Goal: Use online tool/utility: Utilize a website feature to perform a specific function

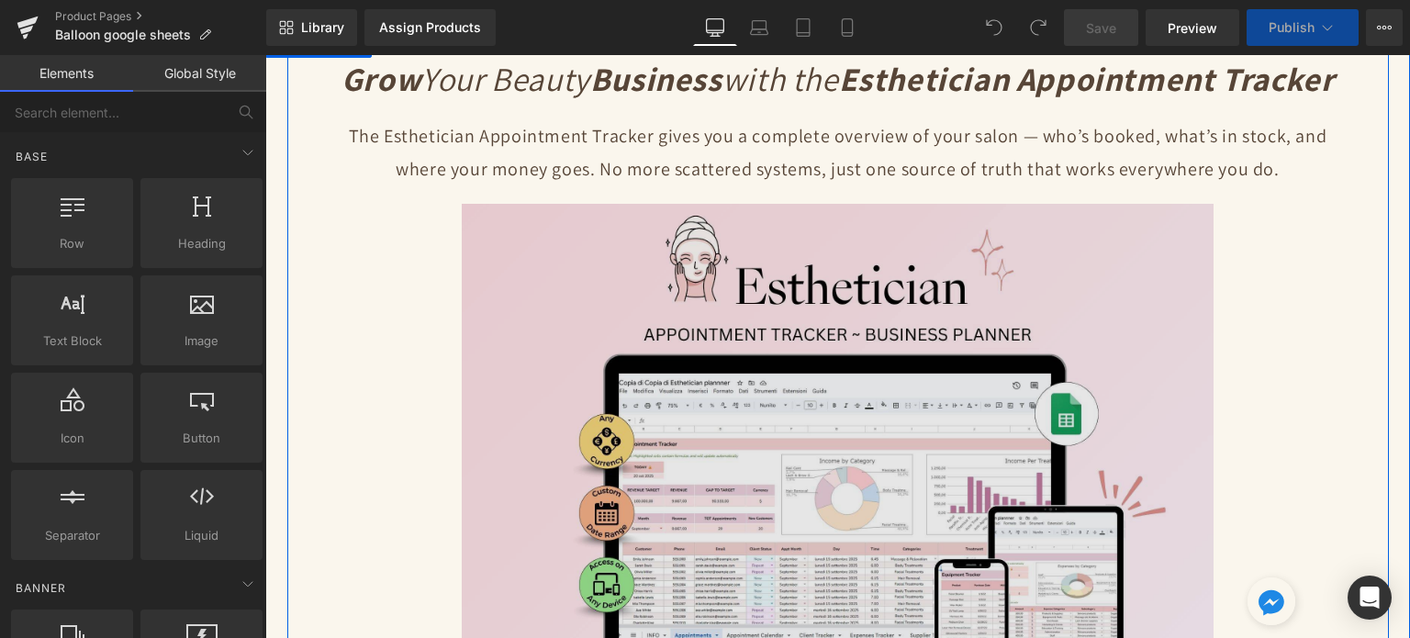
scroll to position [184, 0]
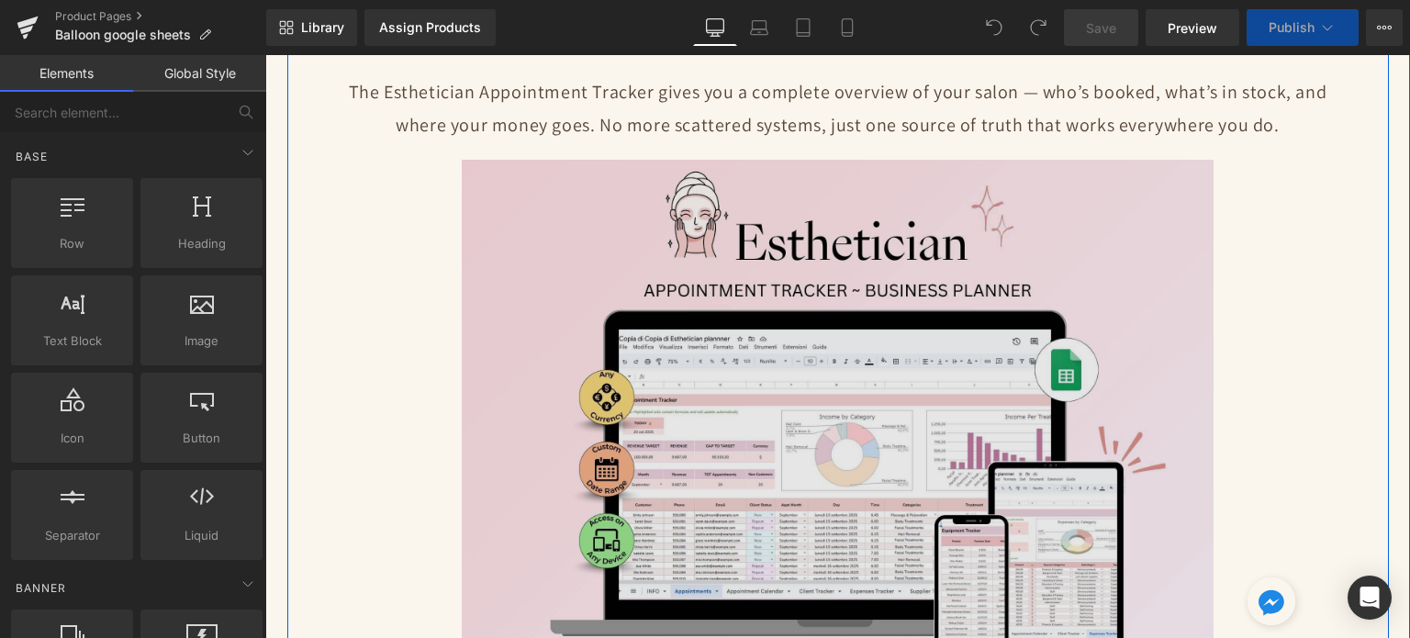
click at [822, 330] on img at bounding box center [838, 442] width 752 height 564
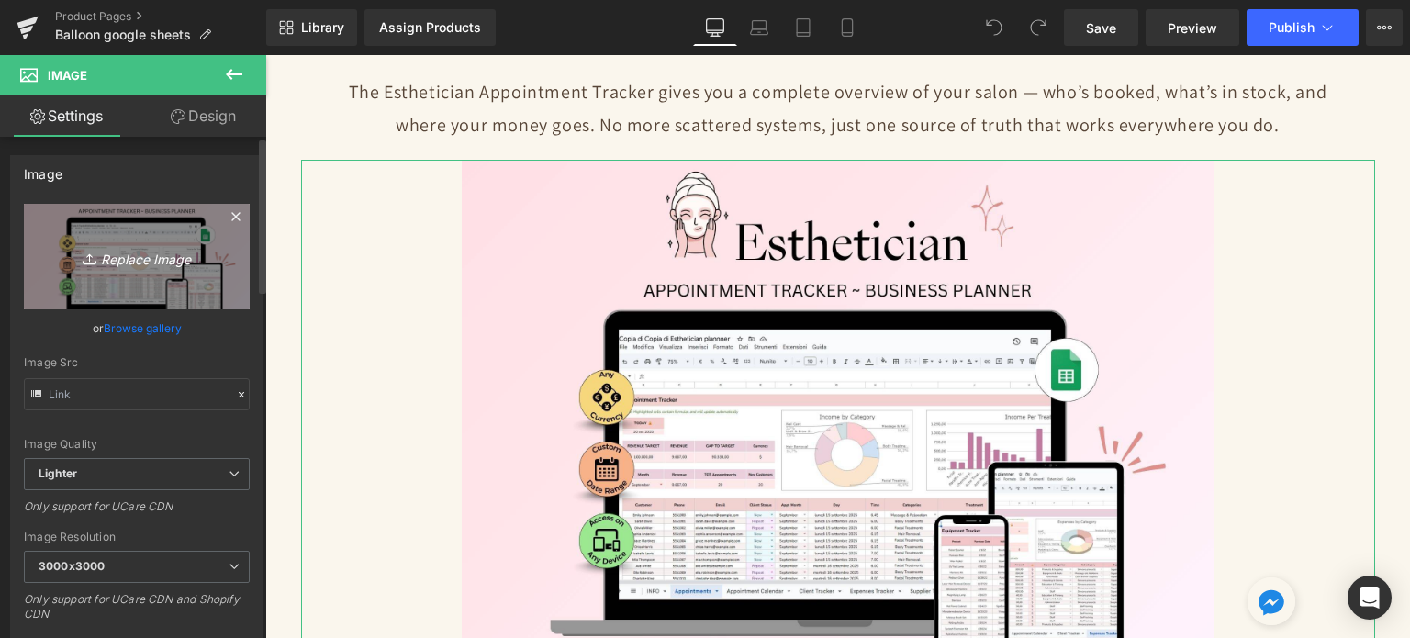
click at [111, 268] on link "Replace Image" at bounding box center [137, 257] width 226 height 106
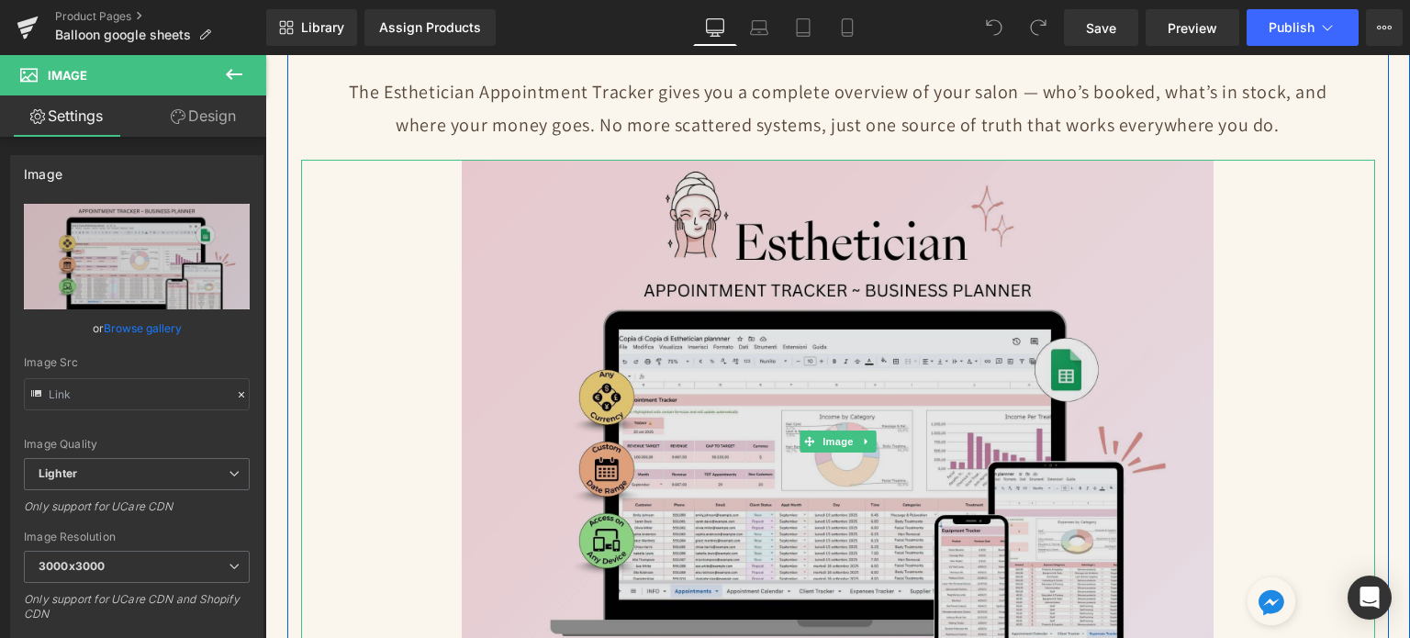
click at [780, 409] on img at bounding box center [838, 442] width 752 height 564
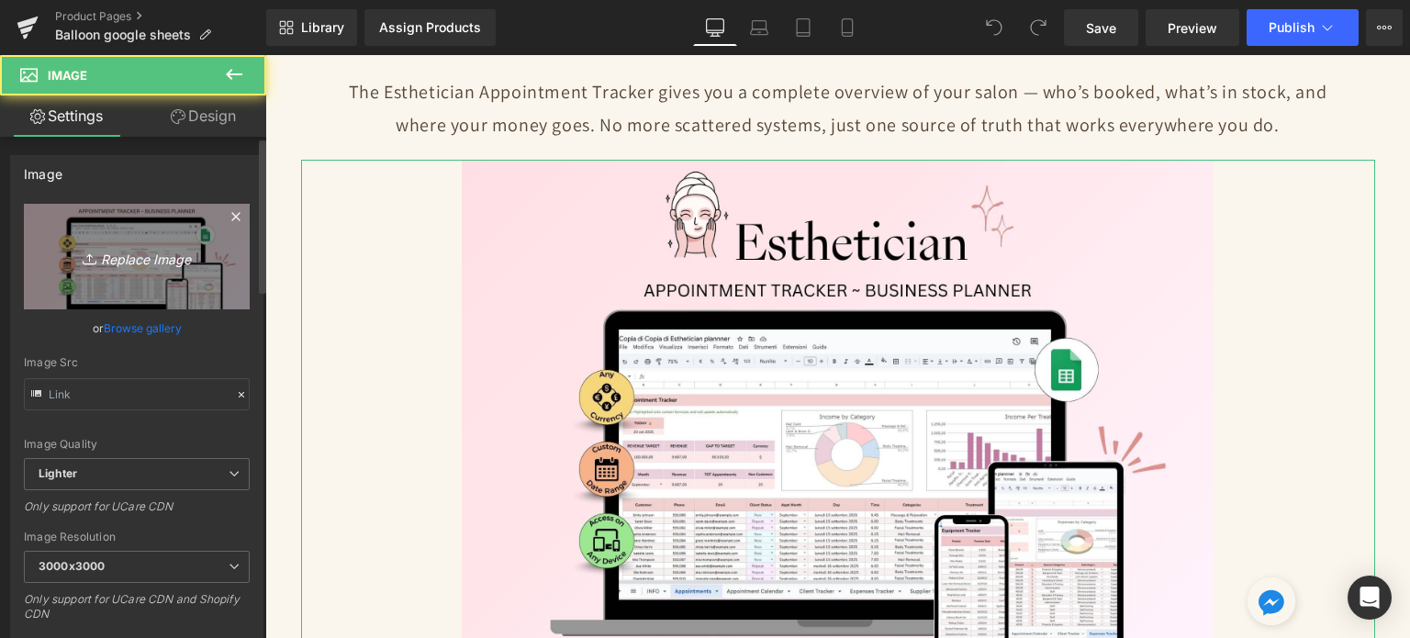
click at [132, 241] on link "Replace Image" at bounding box center [137, 257] width 226 height 106
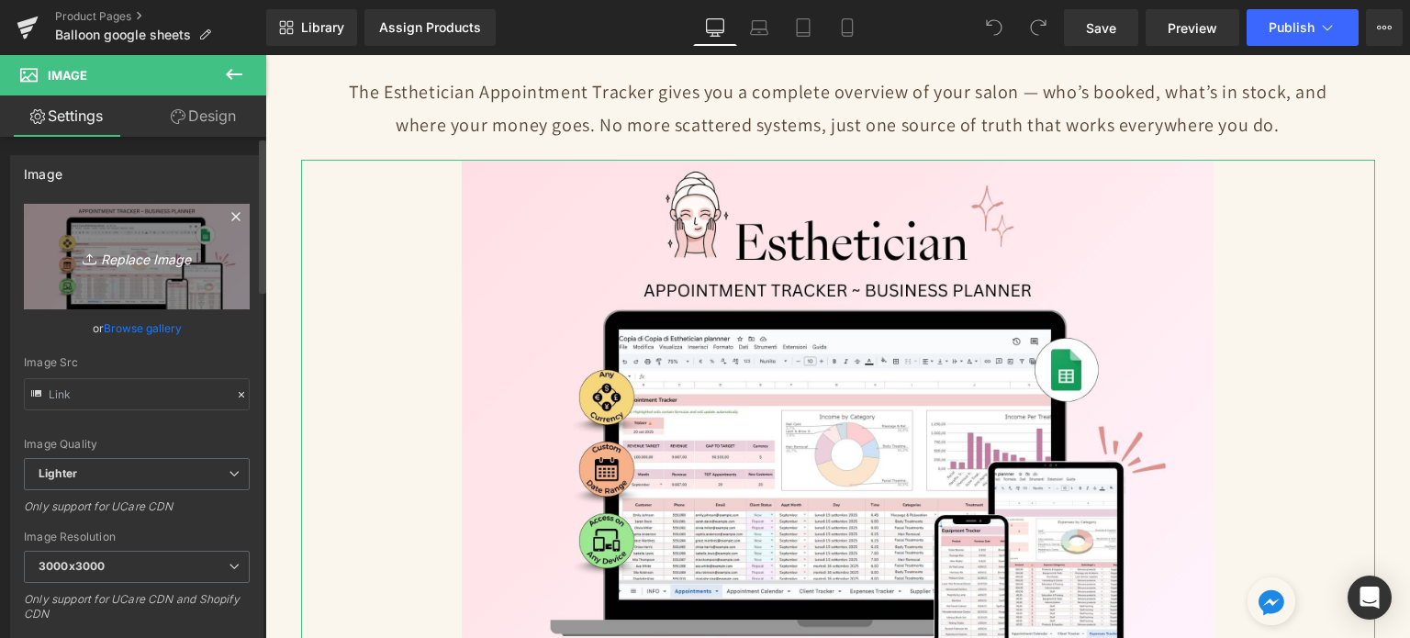
type input "C:\fakepath\Digital Appointment Planner 2023 (39).jpg"
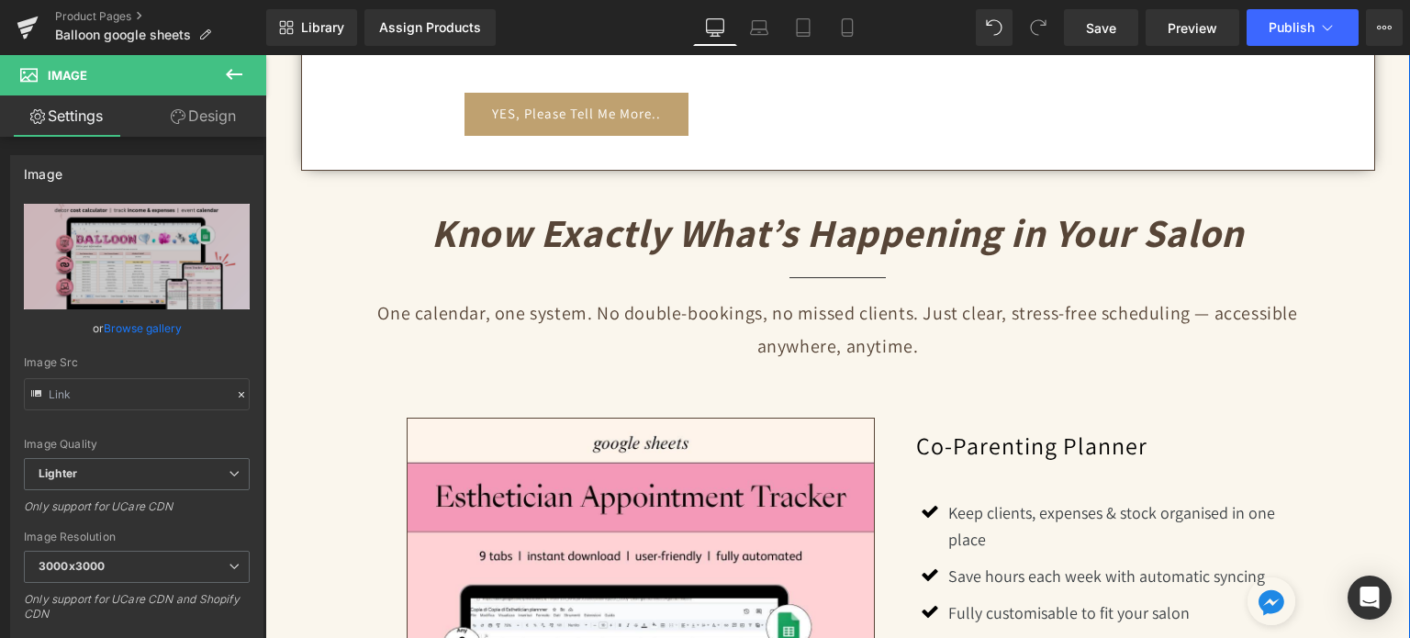
scroll to position [1469, 0]
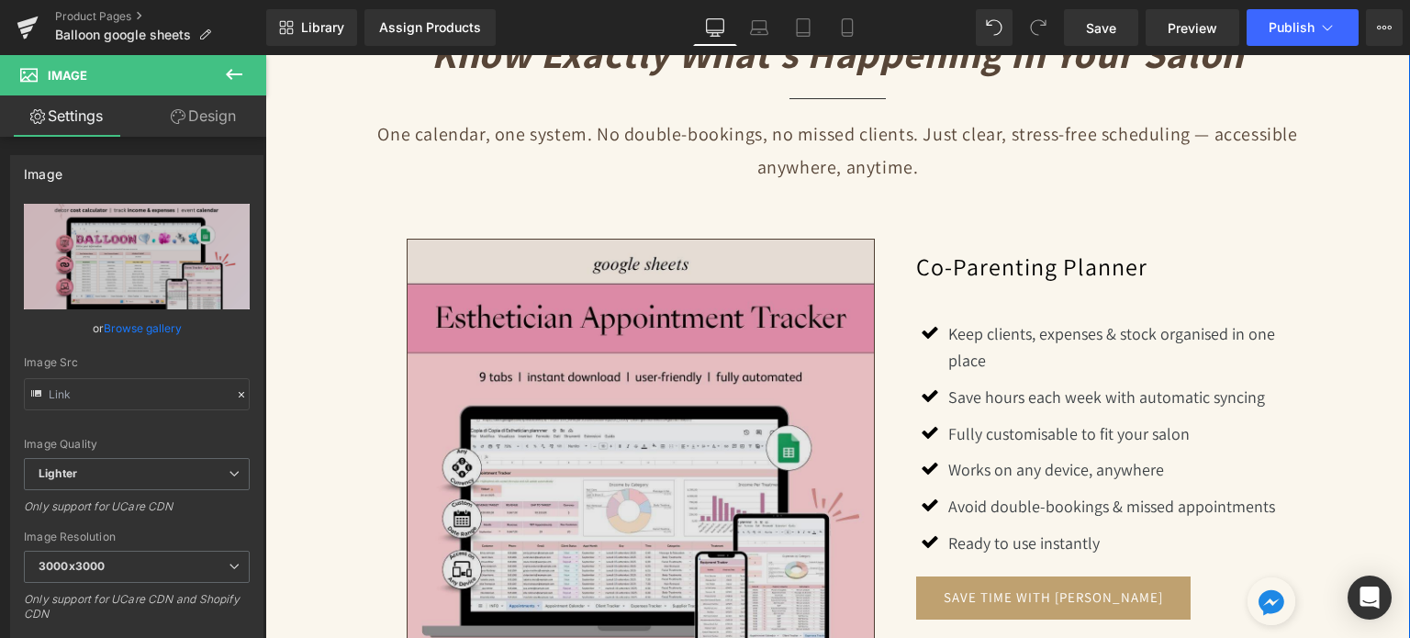
click at [529, 382] on img at bounding box center [641, 473] width 469 height 469
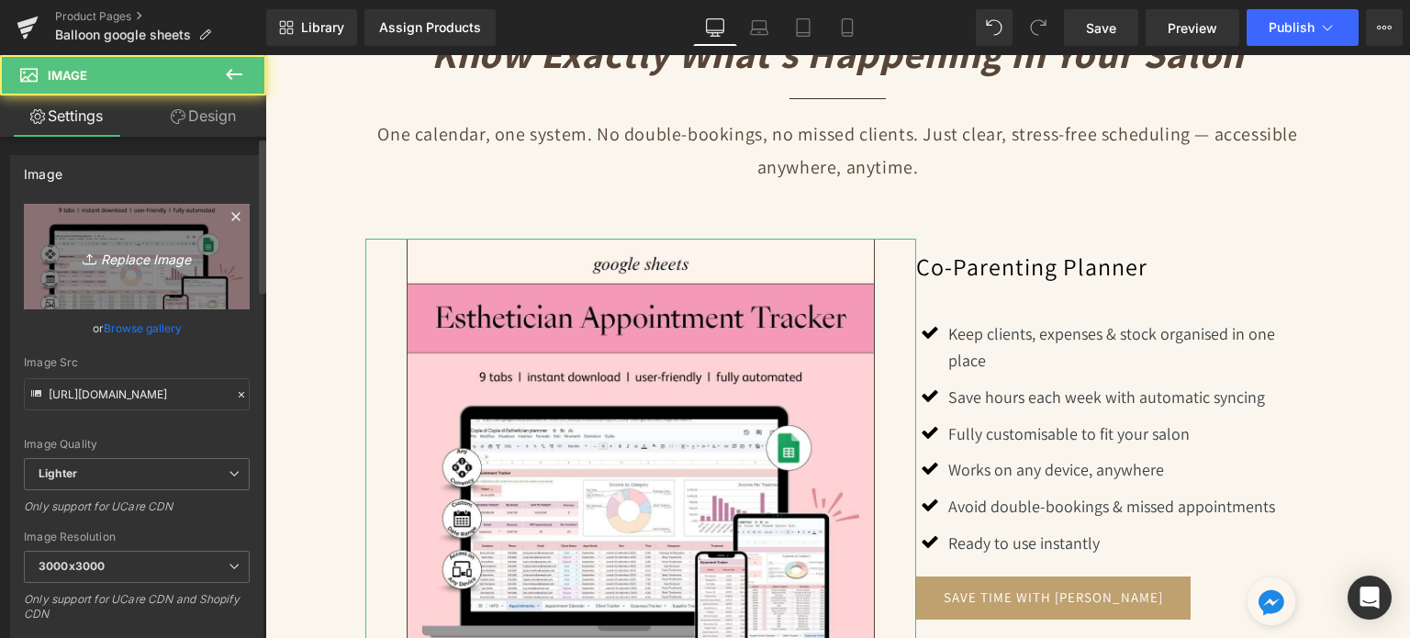
click at [62, 282] on link "Replace Image" at bounding box center [137, 257] width 226 height 106
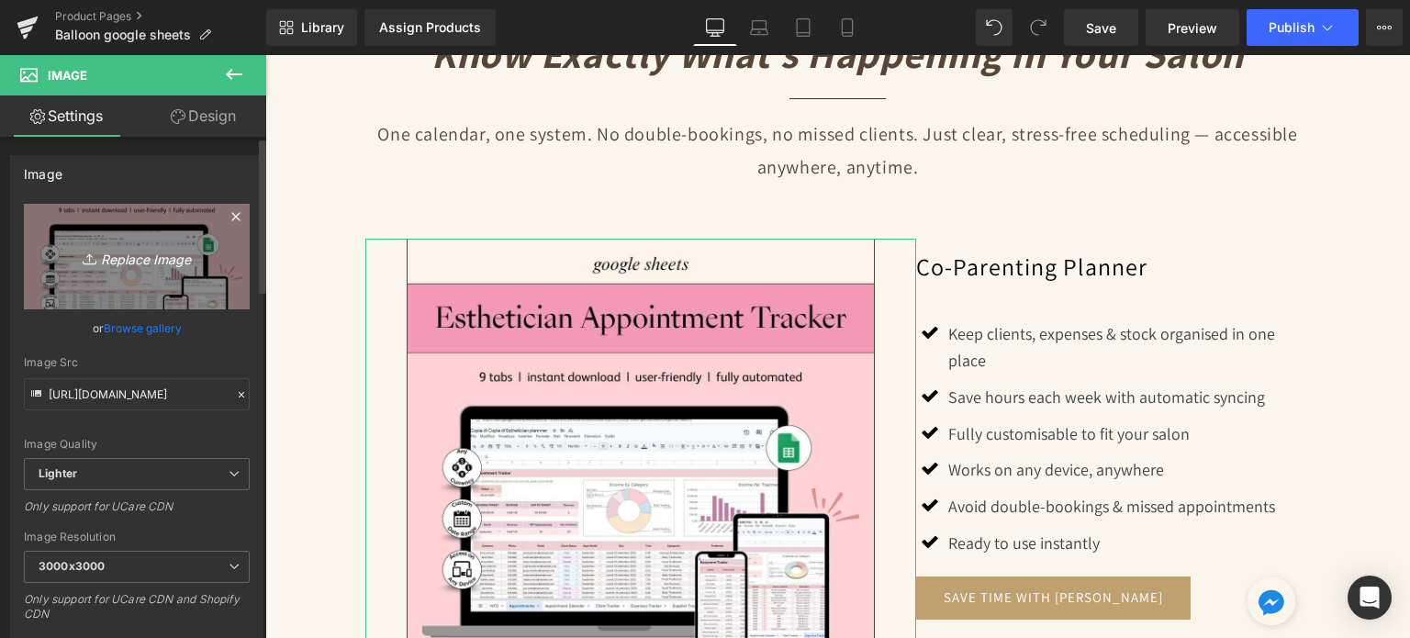
type input "C:\fakepath\Creative SITEVEE (77).jpg"
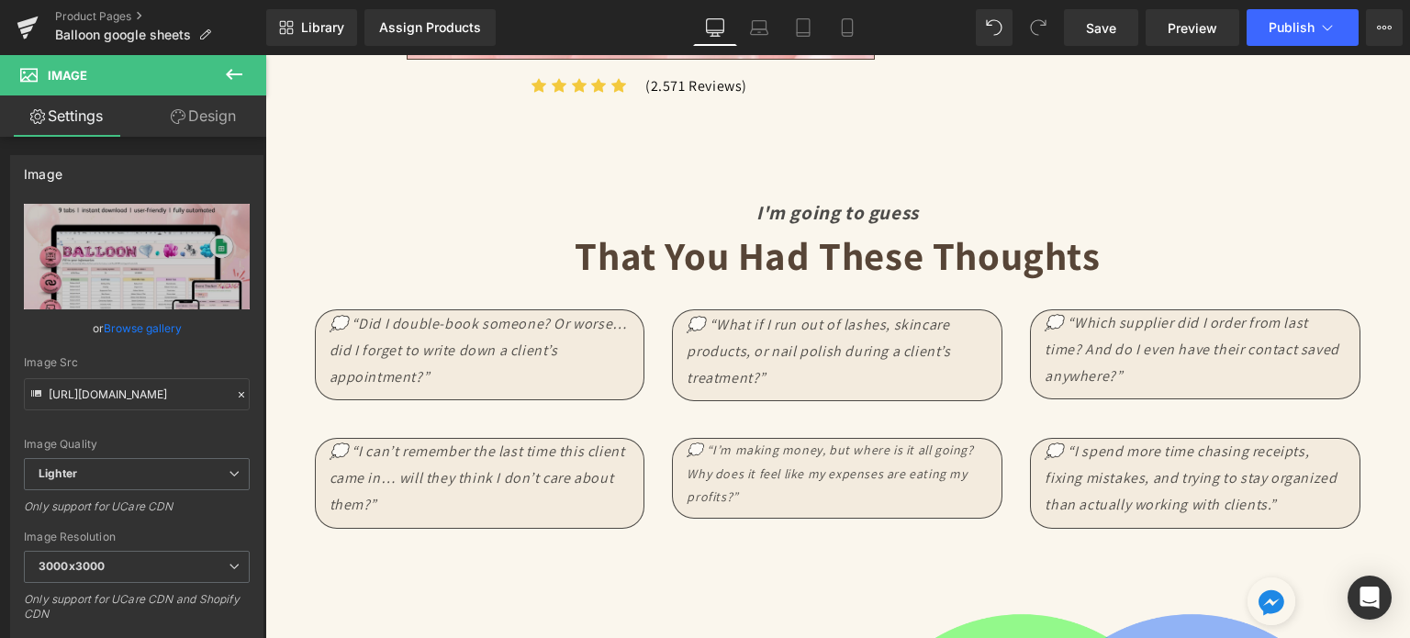
scroll to position [2479, 0]
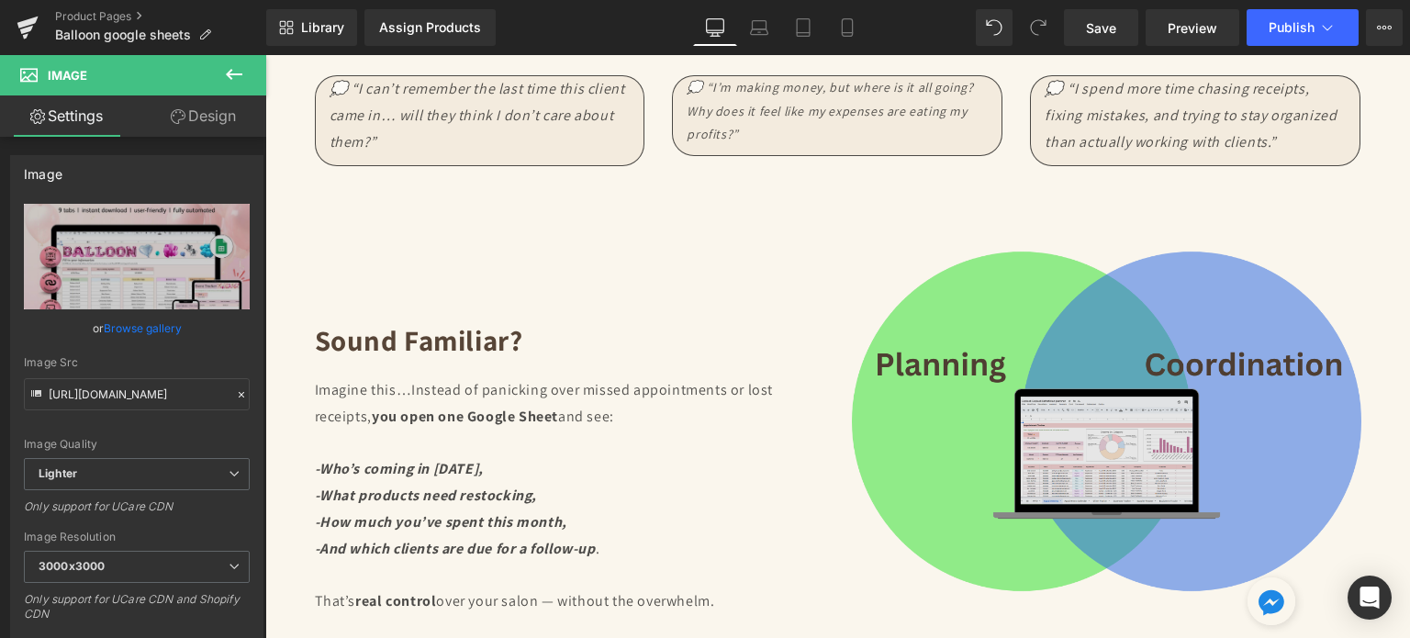
click at [1106, 454] on img at bounding box center [1107, 421] width 510 height 382
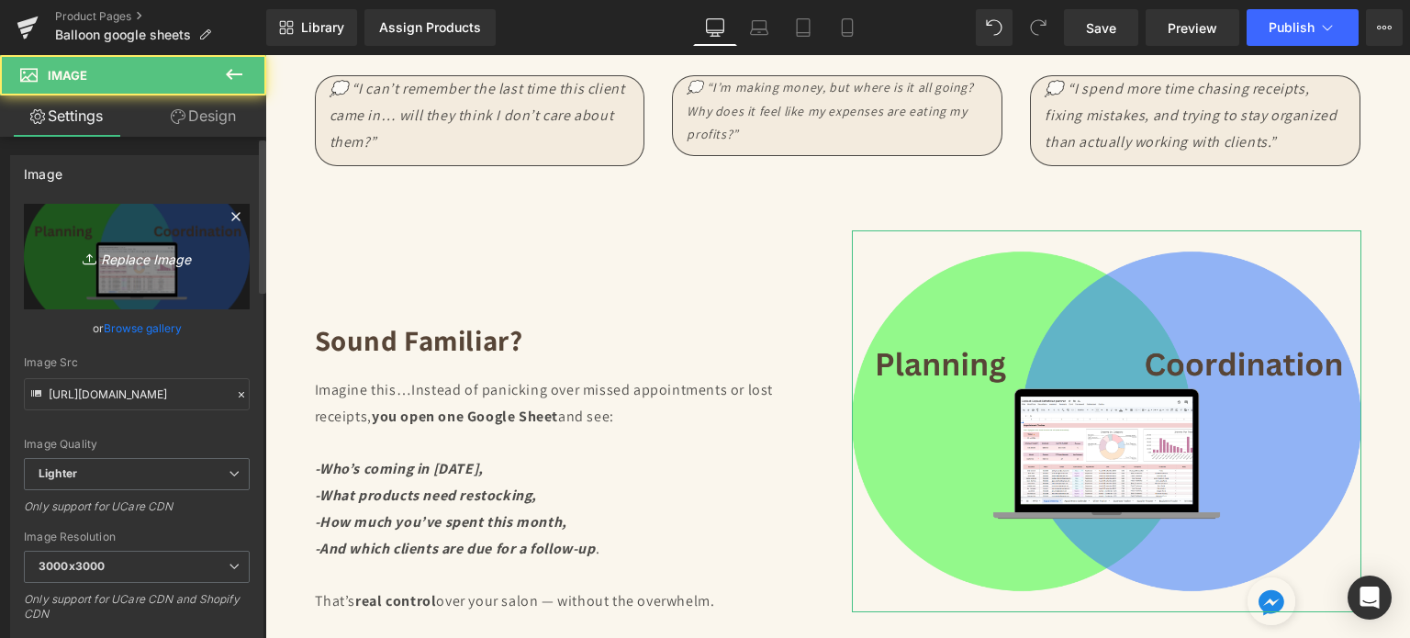
click at [129, 281] on link "Replace Image" at bounding box center [137, 257] width 226 height 106
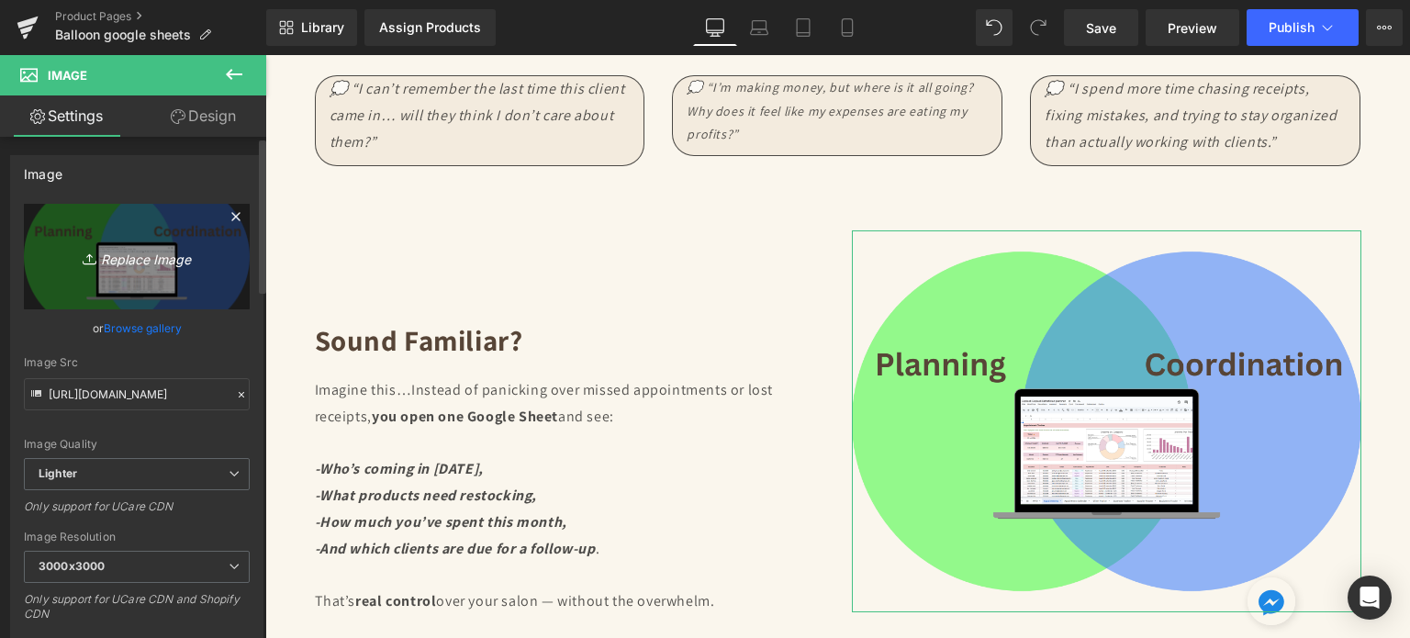
type input "C:\fakepath\Digital Appointment Planner 2023 (28).png"
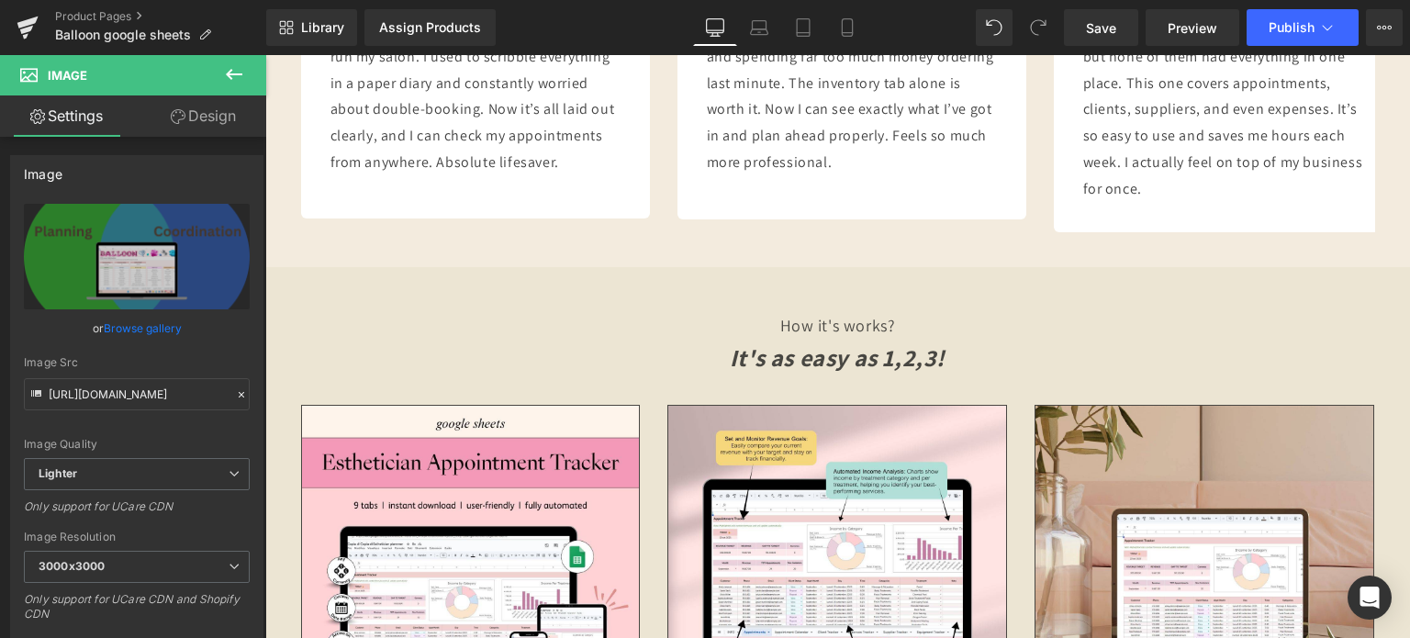
scroll to position [7070, 0]
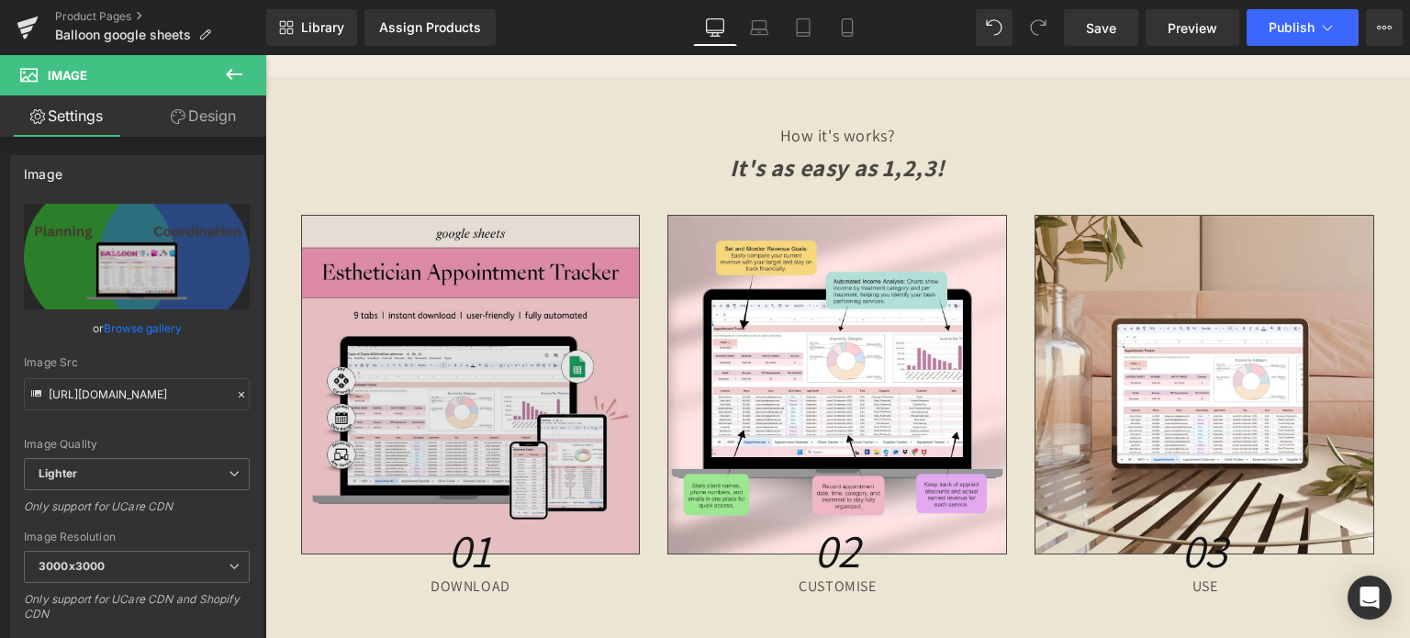
click at [424, 310] on img at bounding box center [471, 385] width 340 height 340
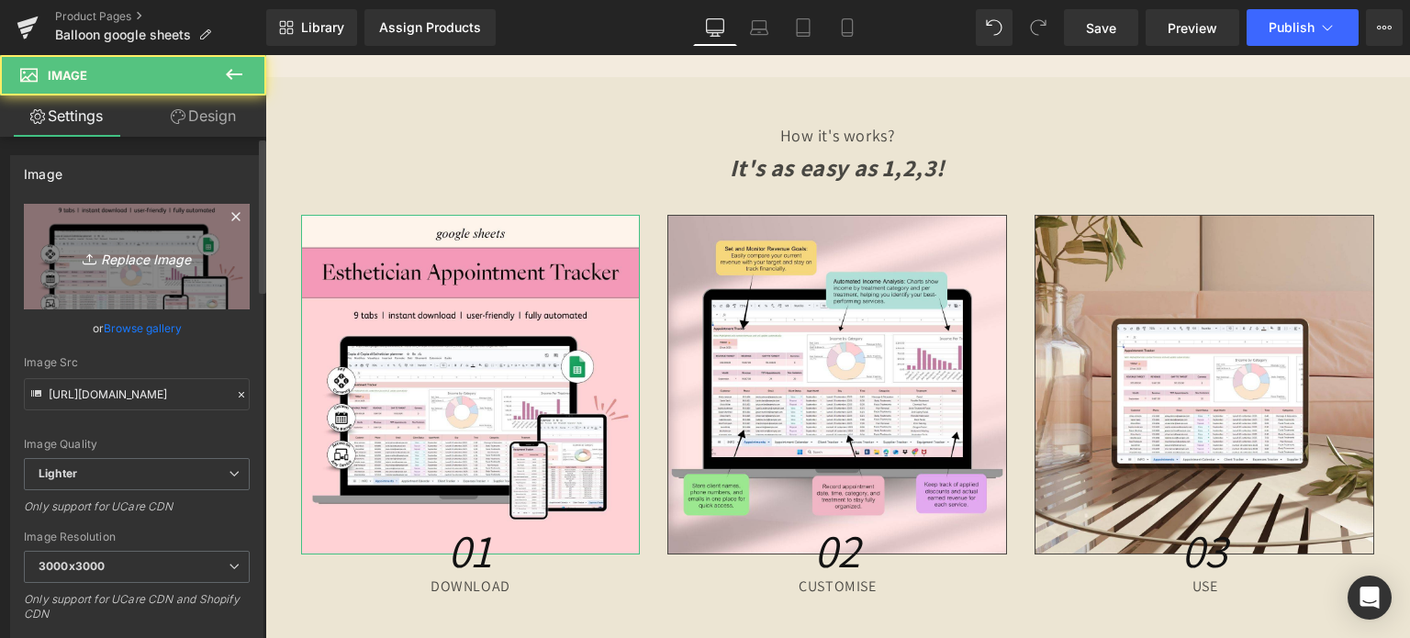
click at [83, 278] on link "Replace Image" at bounding box center [137, 257] width 226 height 106
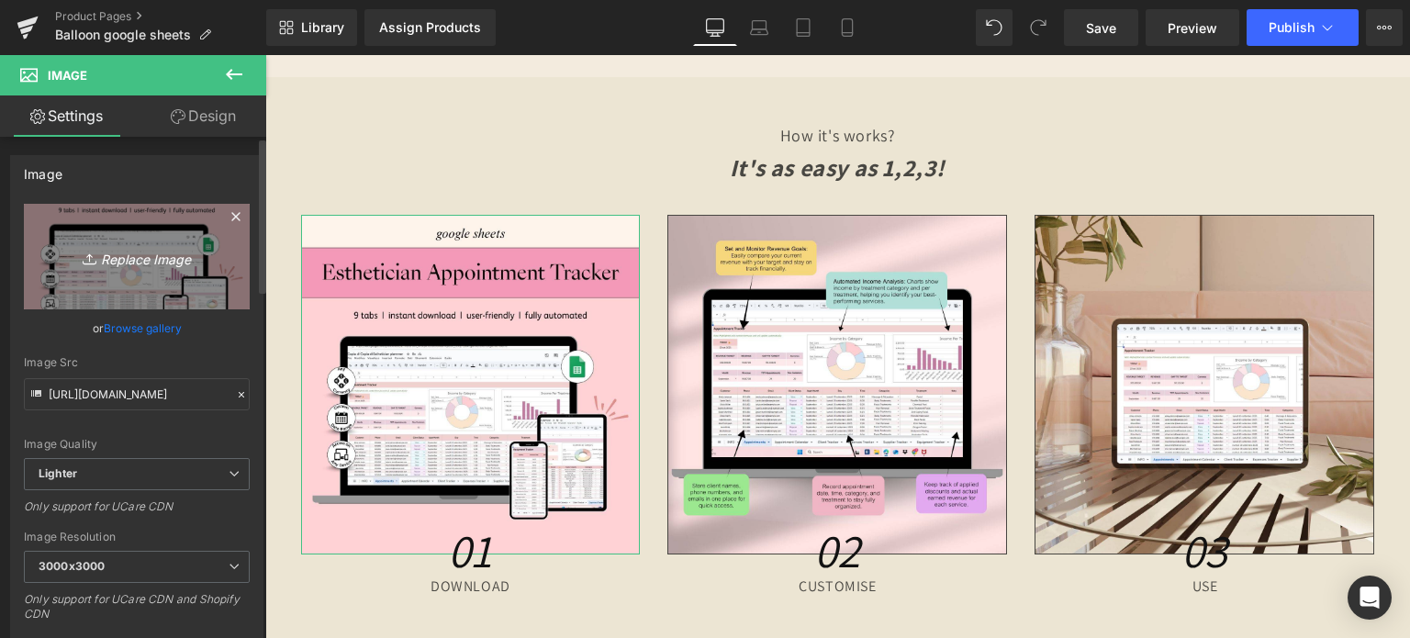
type input "C:\fakepath\Creative SITEVEE (77).jpg"
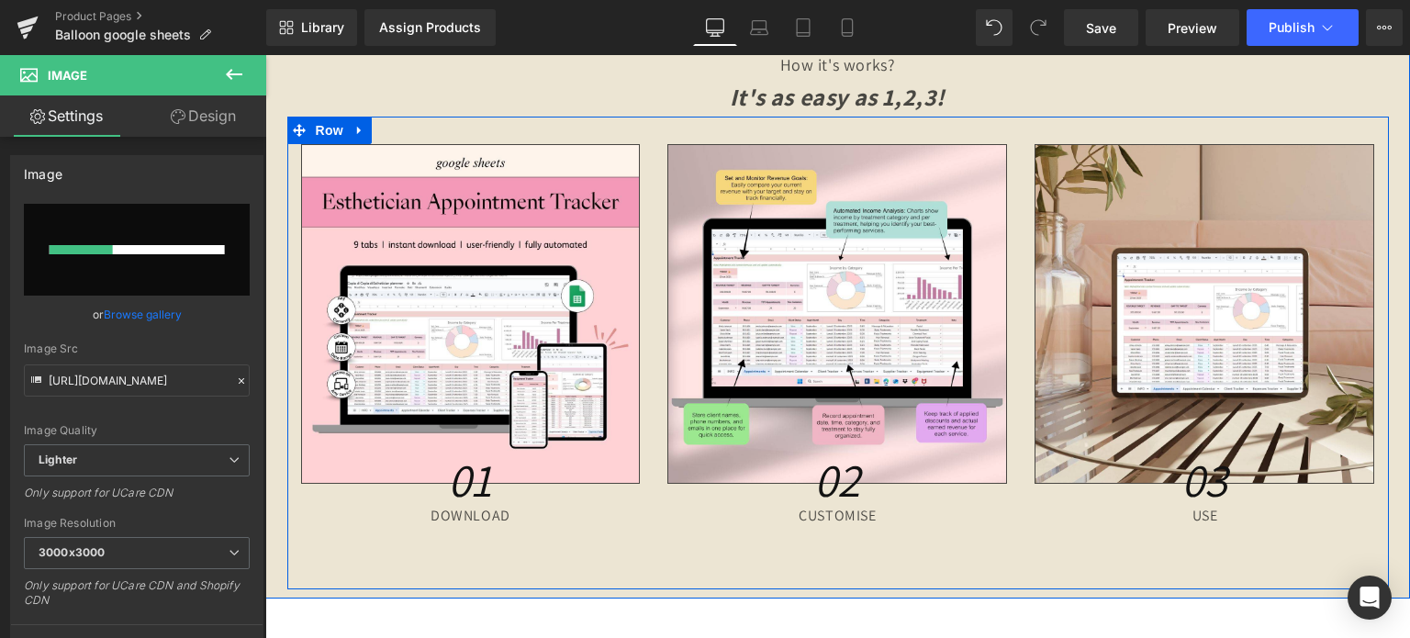
scroll to position [7162, 0]
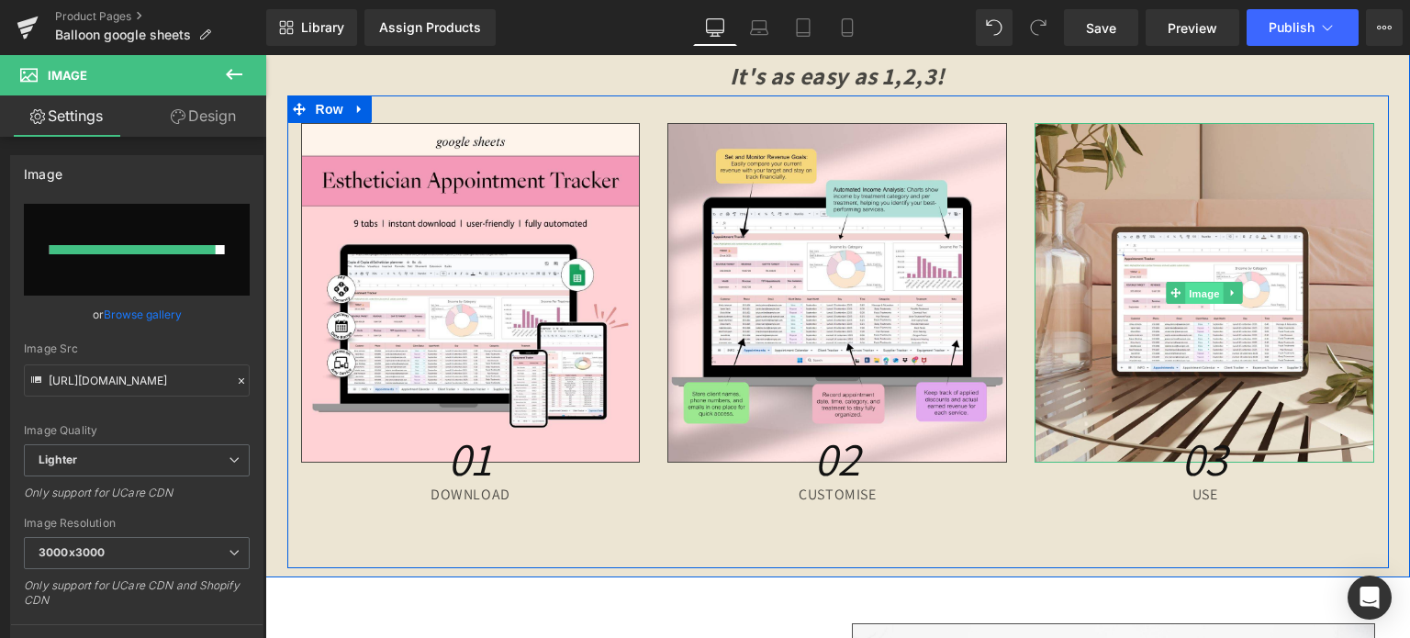
click at [1186, 286] on span "Image" at bounding box center [1205, 294] width 39 height 22
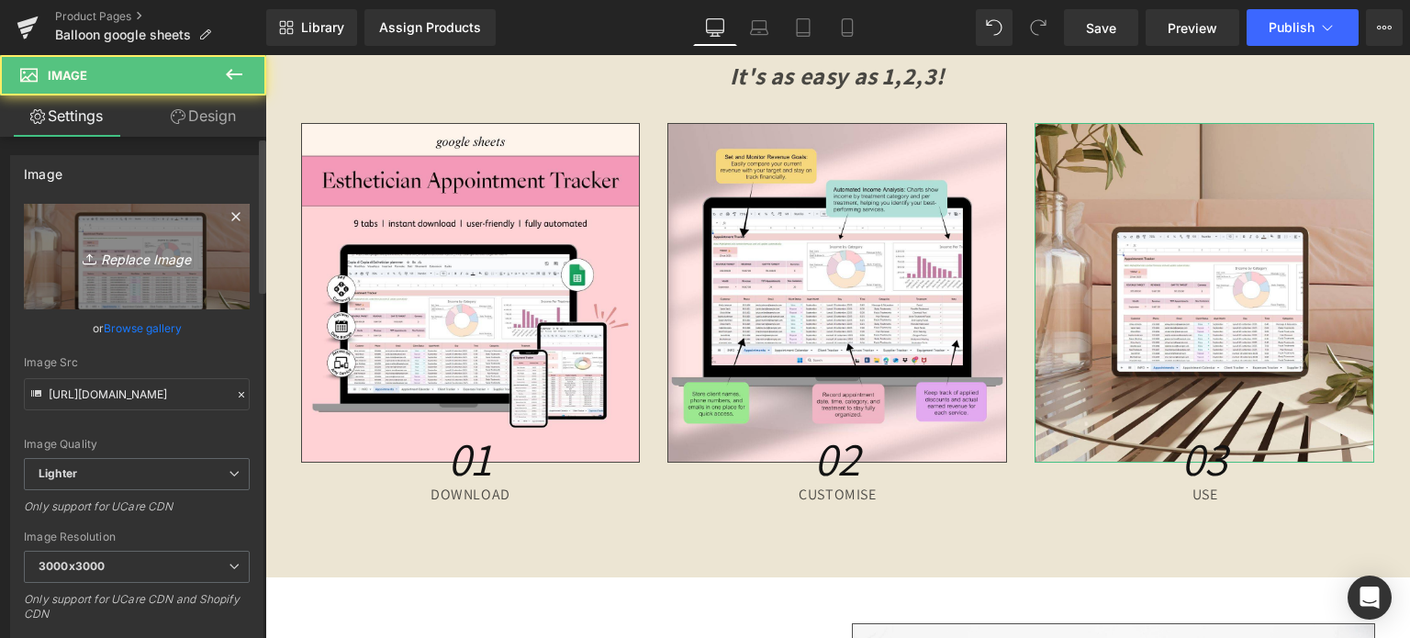
click at [150, 260] on icon "Replace Image" at bounding box center [136, 256] width 147 height 23
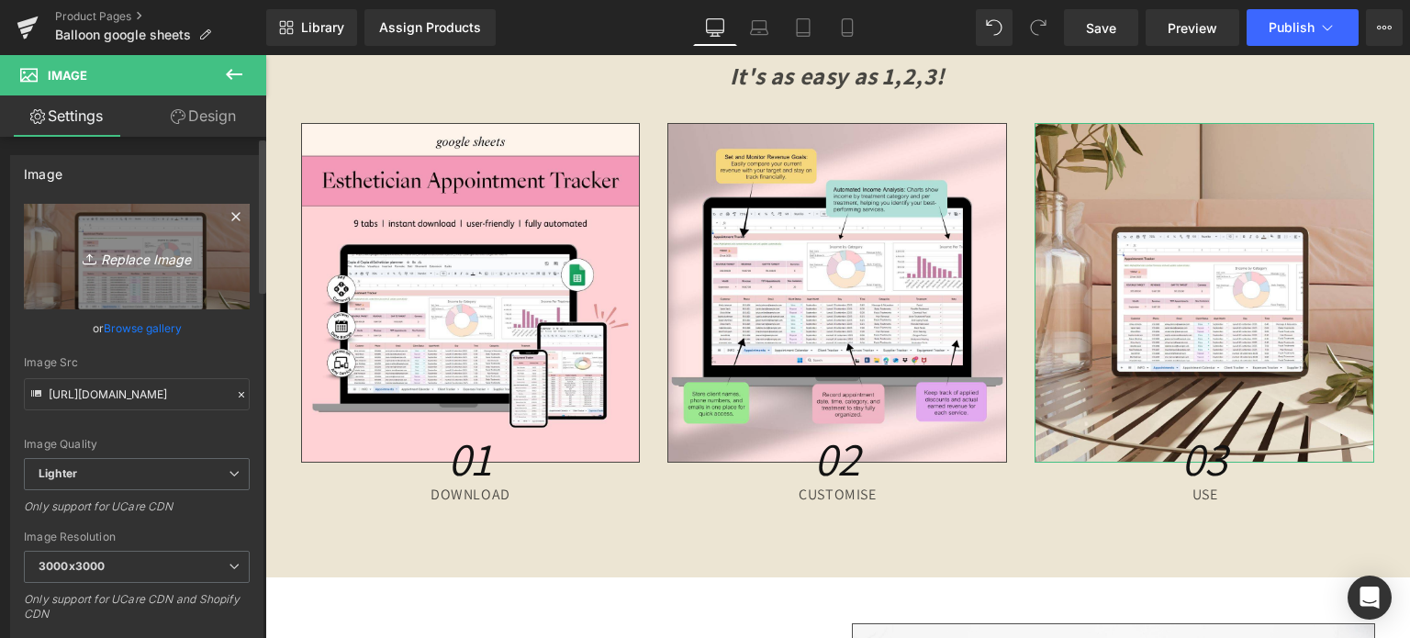
type input "C:\fakepath\Creative SITEVEE (78).jpg"
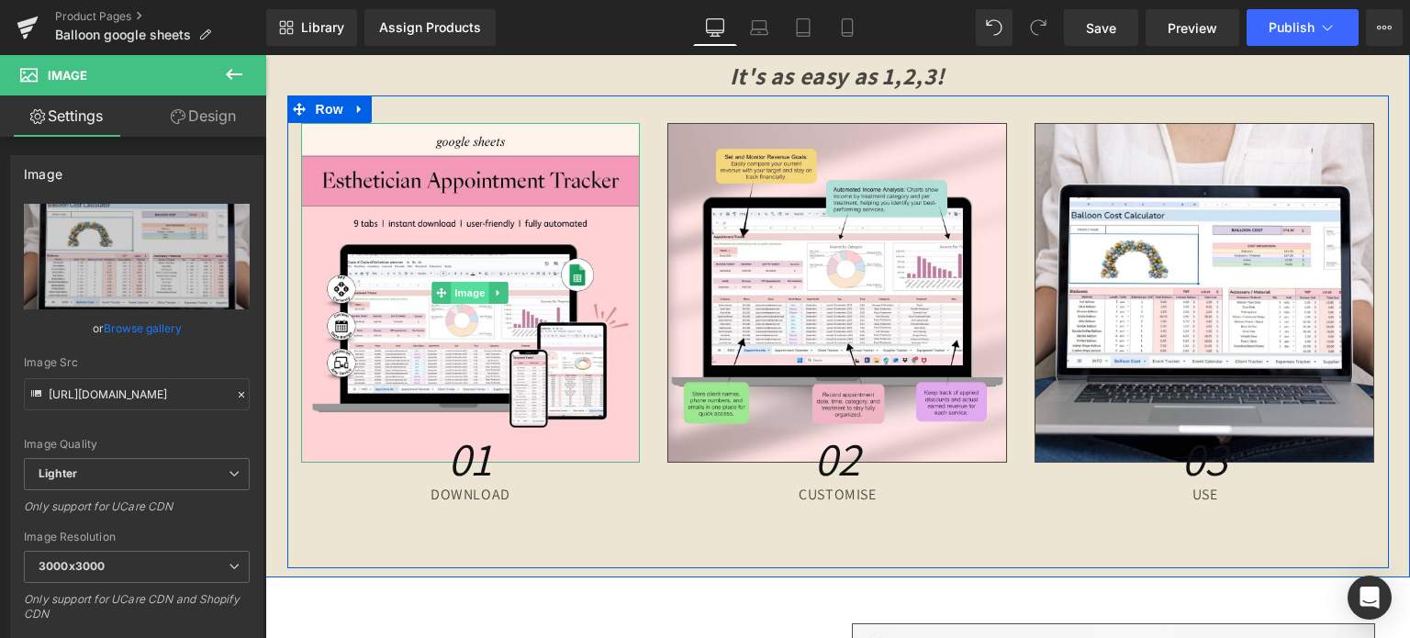
click at [452, 285] on span "Image" at bounding box center [471, 293] width 39 height 22
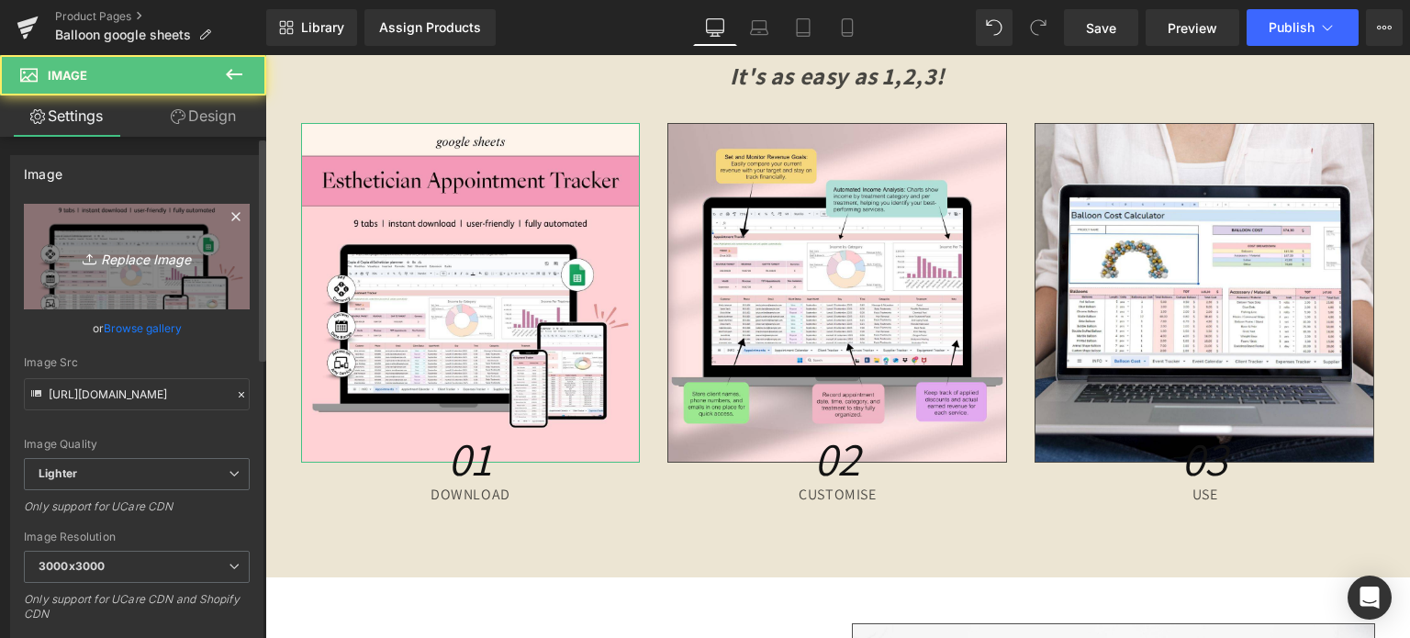
click at [165, 258] on icon "Replace Image" at bounding box center [136, 256] width 147 height 23
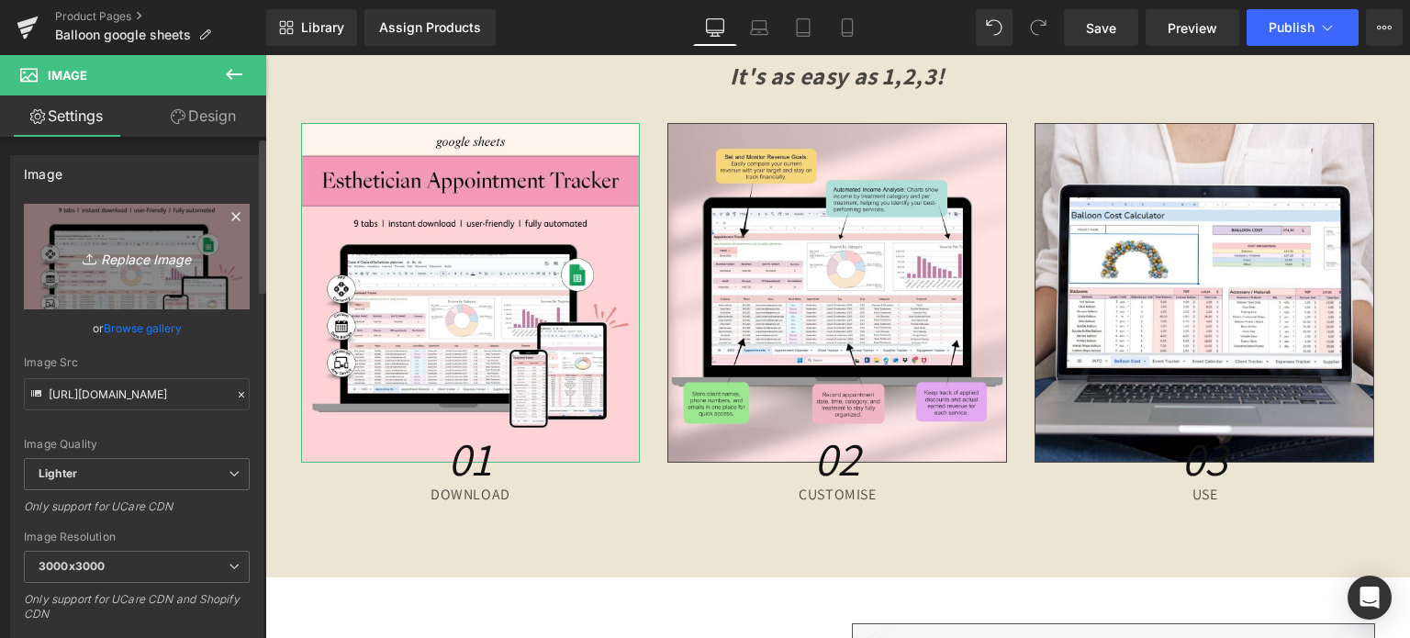
type input "C:\fakepath\Creative SITEVEE (77).jpg"
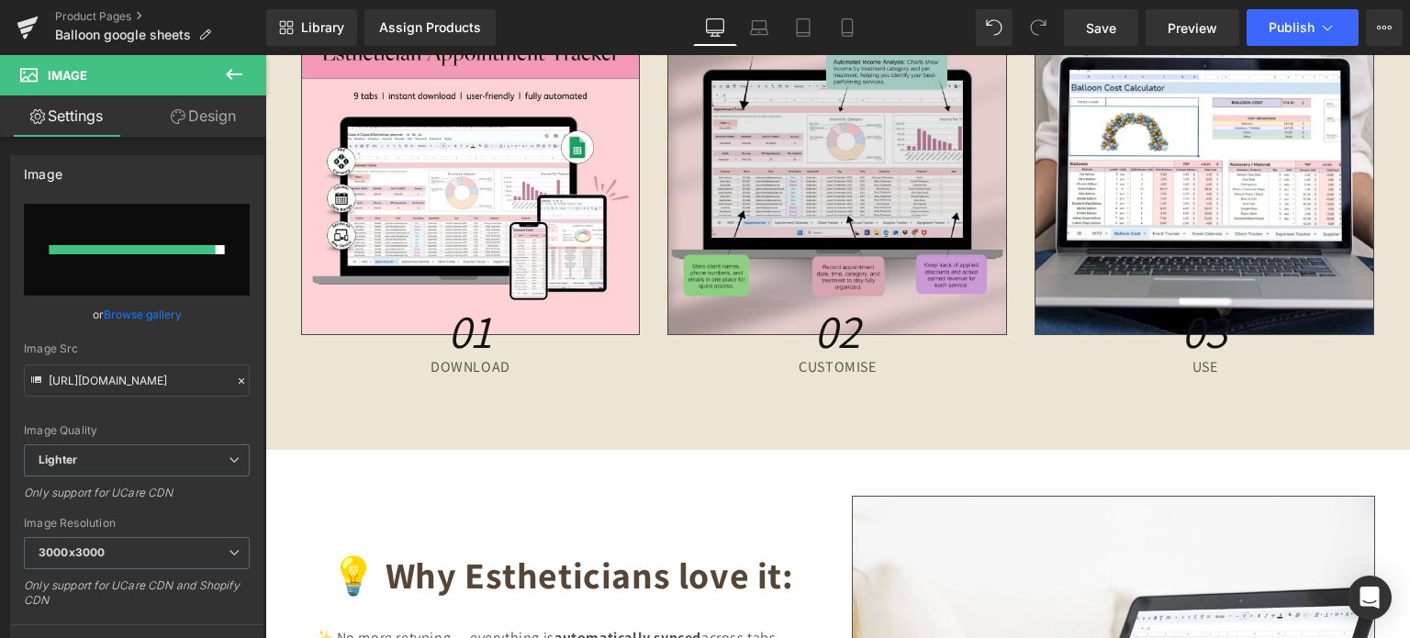
scroll to position [7529, 0]
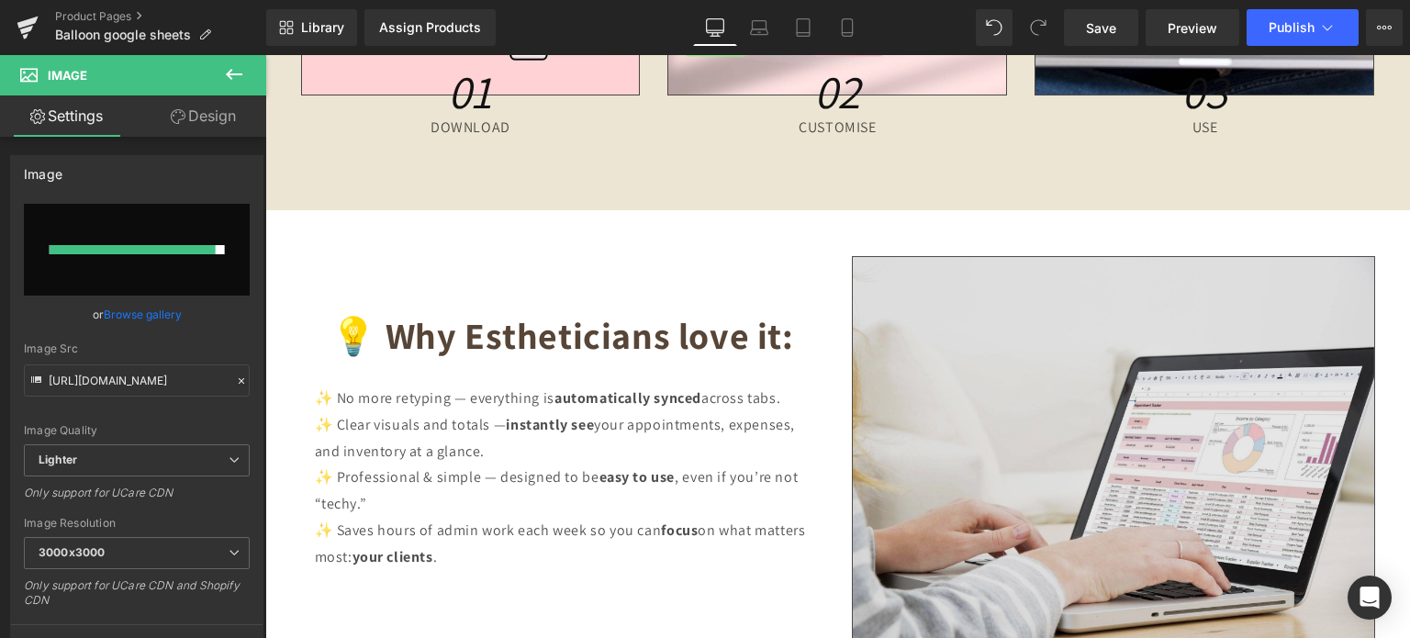
click at [1101, 415] on img at bounding box center [1113, 452] width 523 height 393
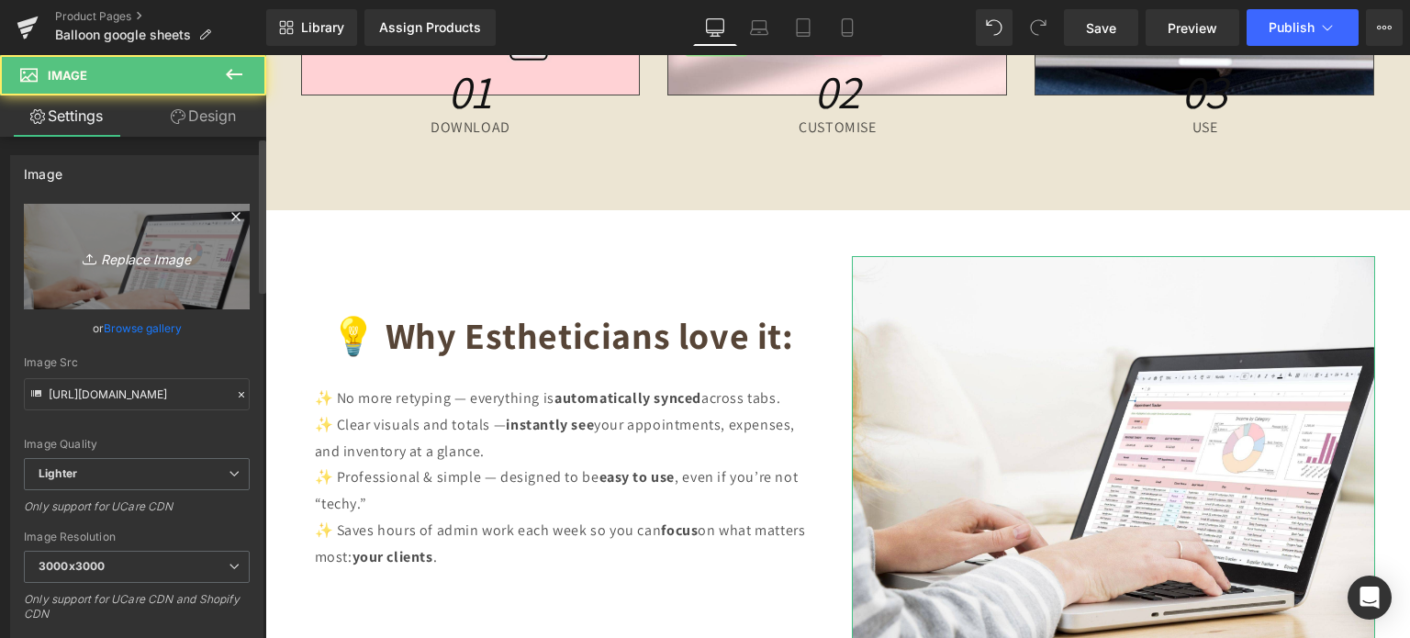
click at [207, 259] on link "Replace Image" at bounding box center [137, 257] width 226 height 106
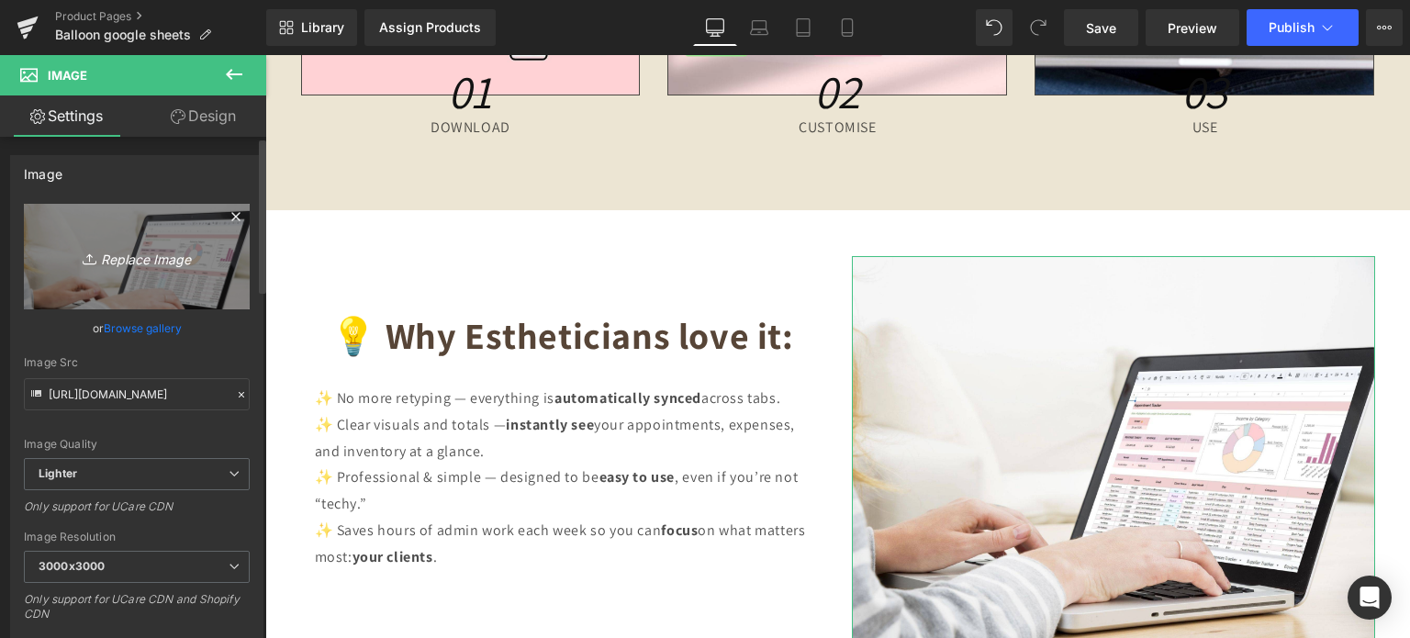
type input "C:\fakepath\Digital Appointment Planner 2023 (38).jpg"
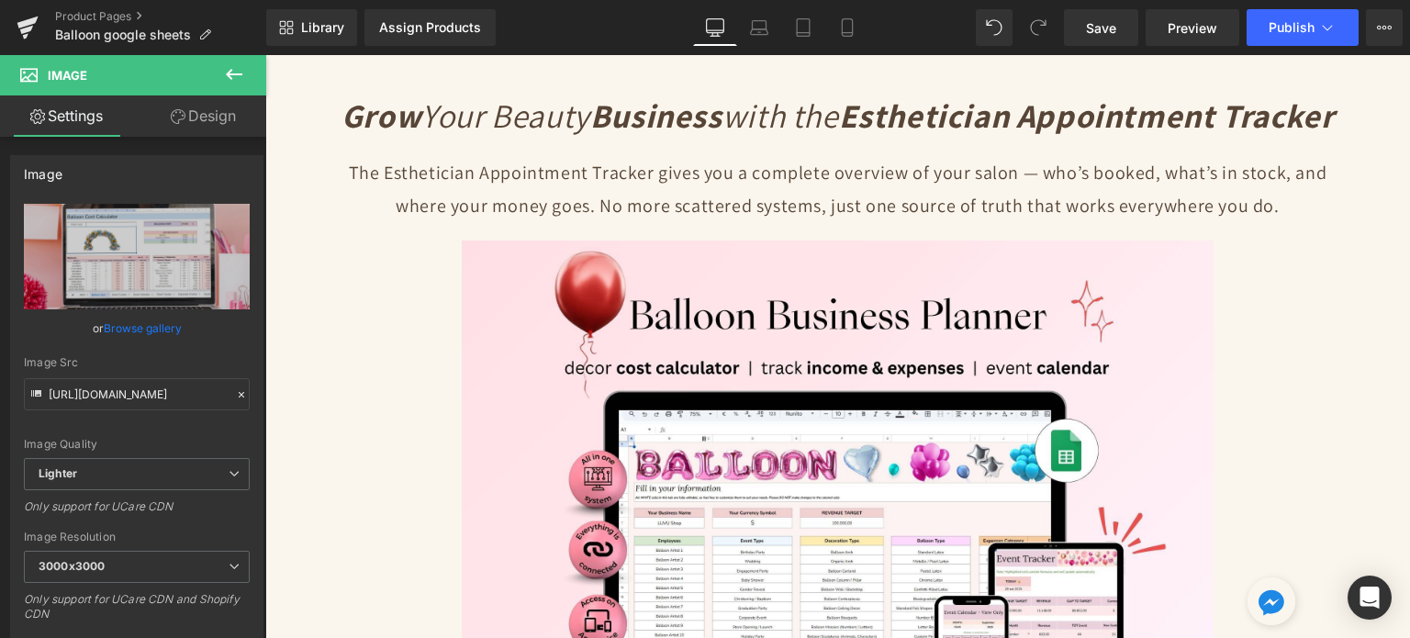
scroll to position [173, 0]
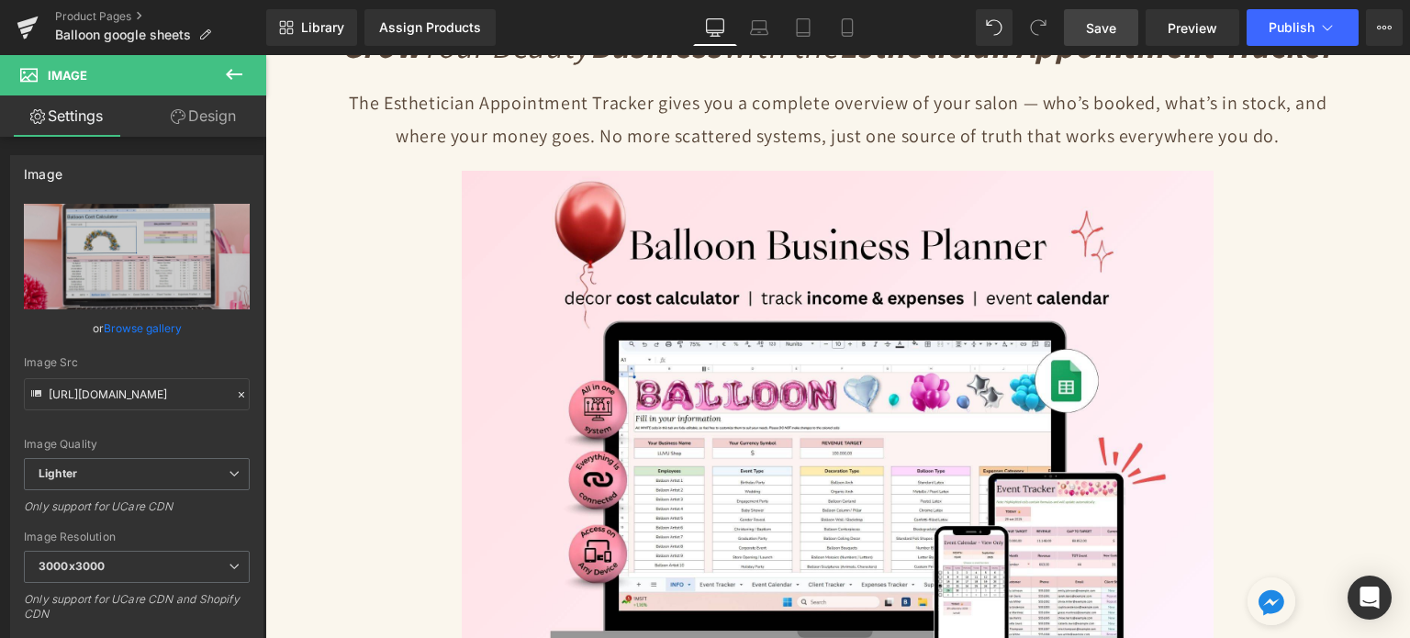
click at [1093, 22] on span "Save" at bounding box center [1101, 27] width 30 height 19
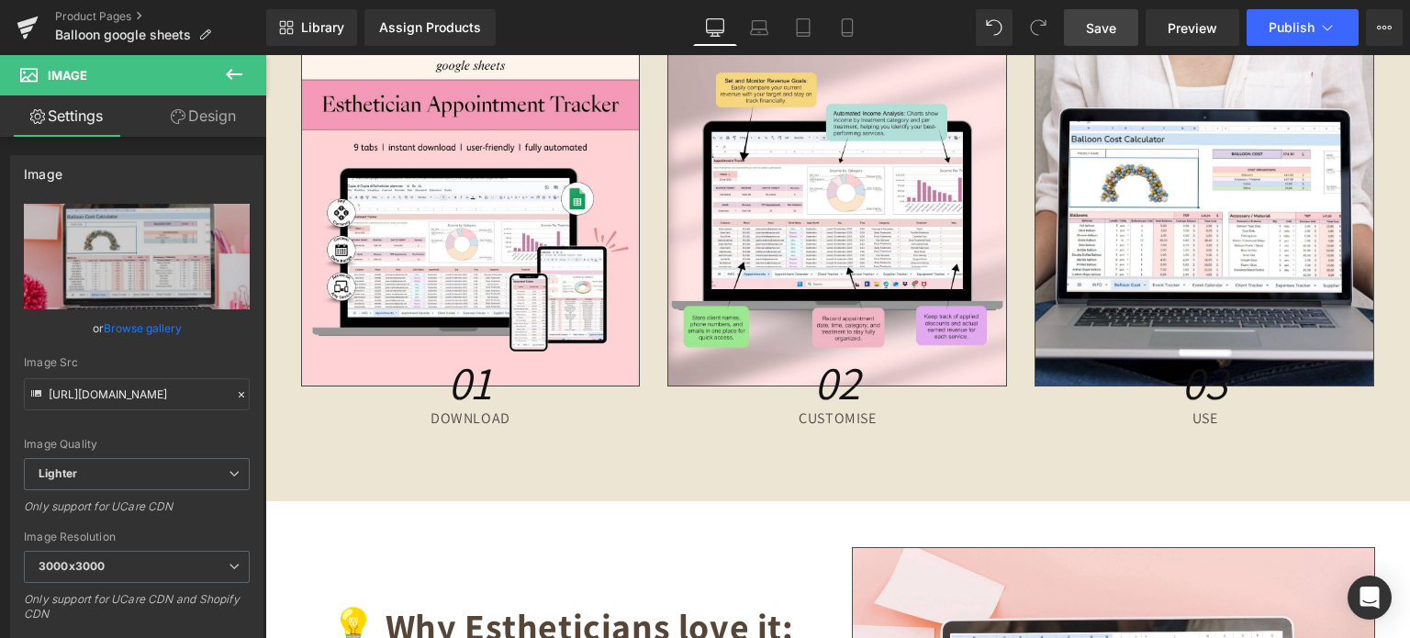
scroll to position [7140, 0]
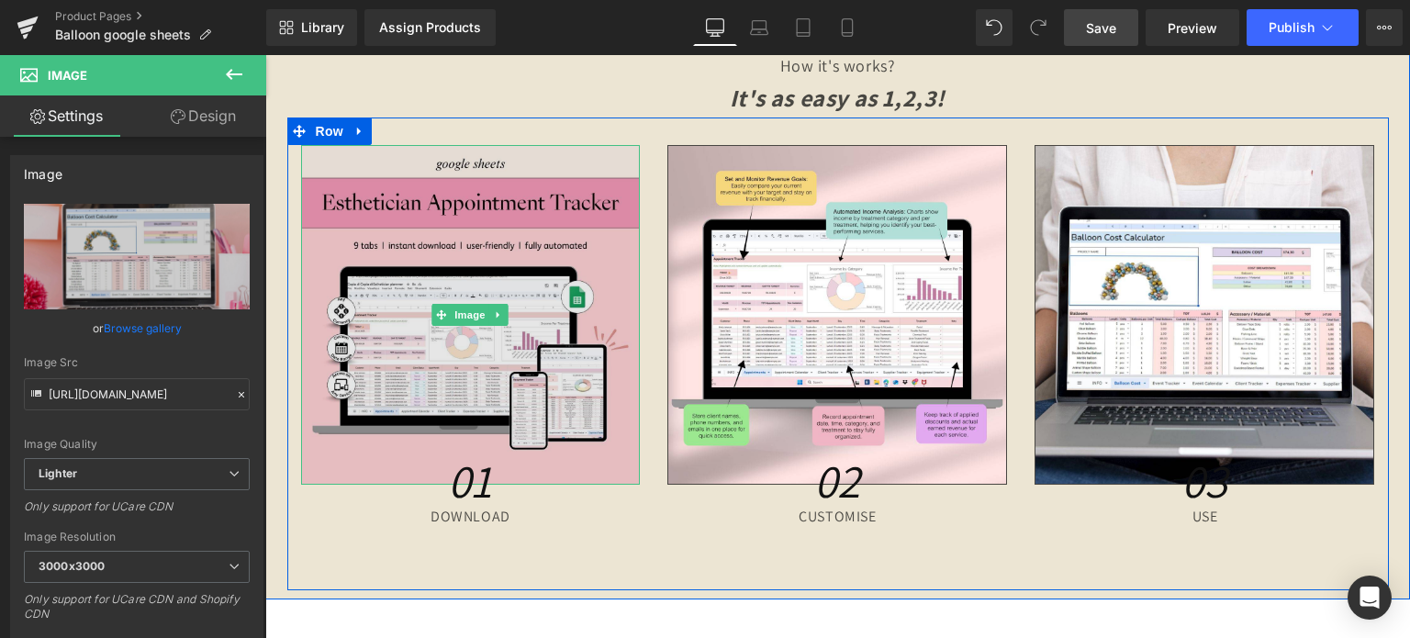
click at [518, 336] on img at bounding box center [471, 315] width 340 height 340
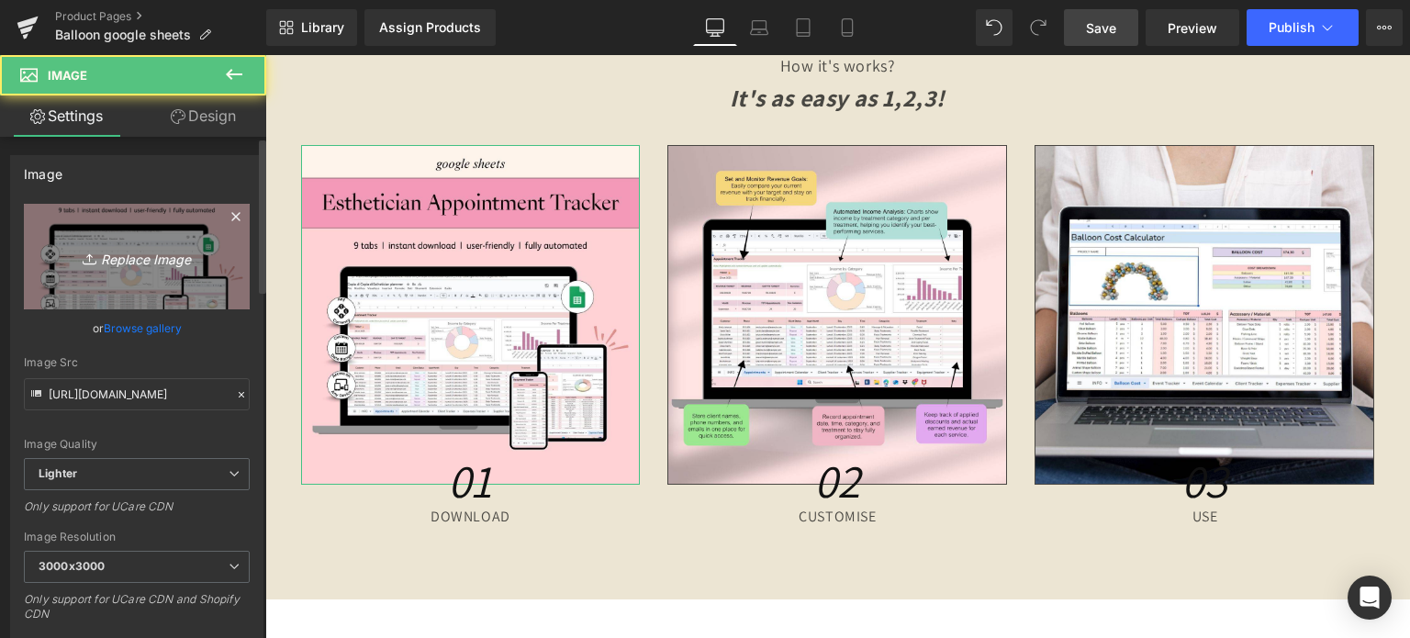
click at [180, 273] on link "Replace Image" at bounding box center [137, 257] width 226 height 106
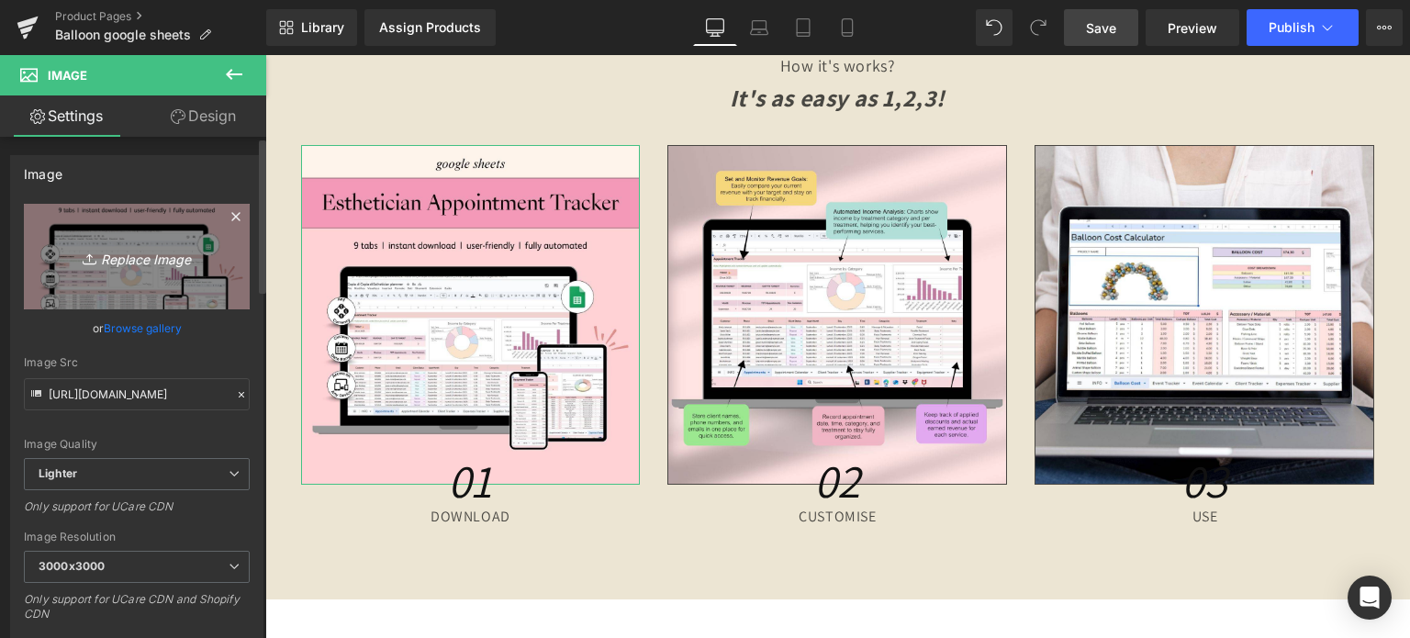
type input "C:\fakepath\Creative SITEVEE (77).jpg"
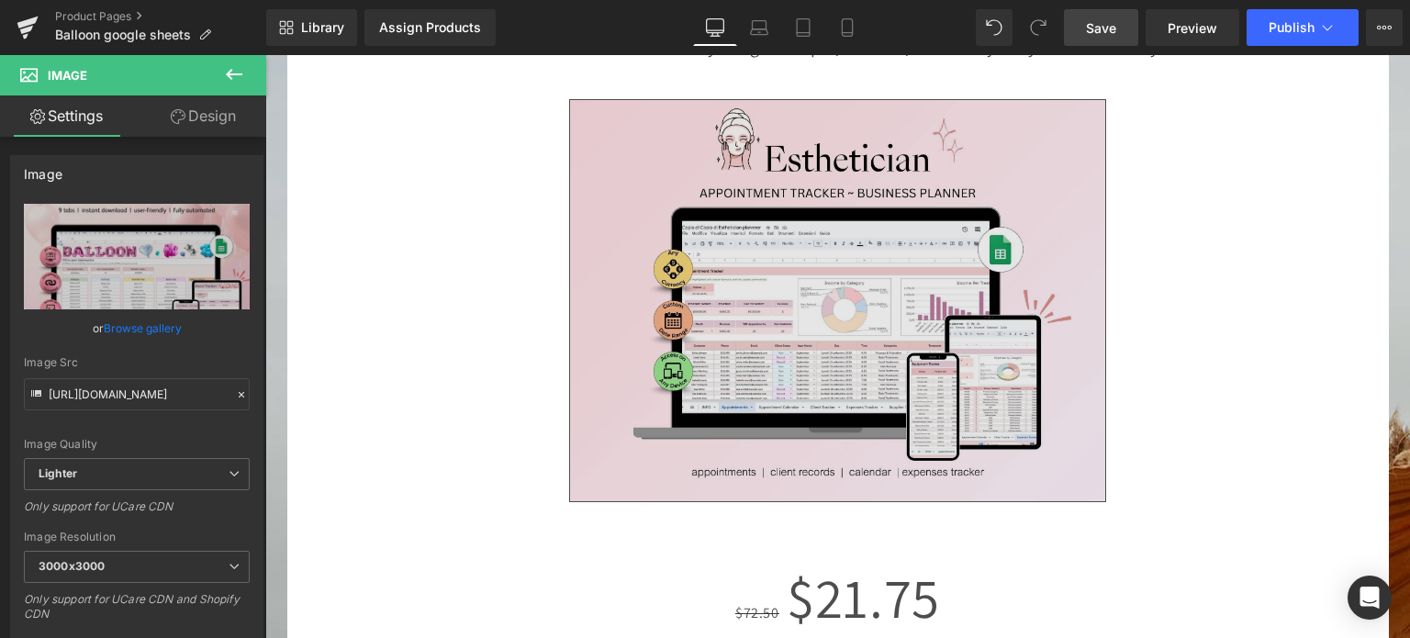
scroll to position [8425, 0]
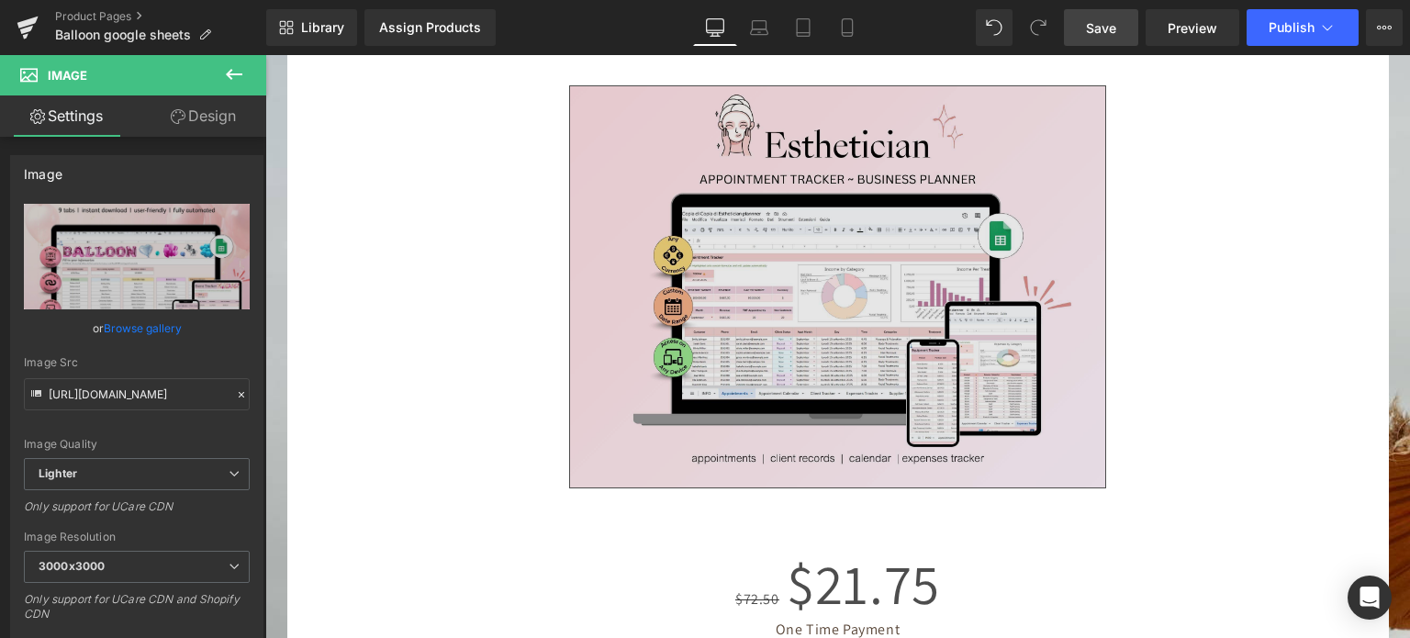
click at [783, 262] on img at bounding box center [837, 286] width 537 height 403
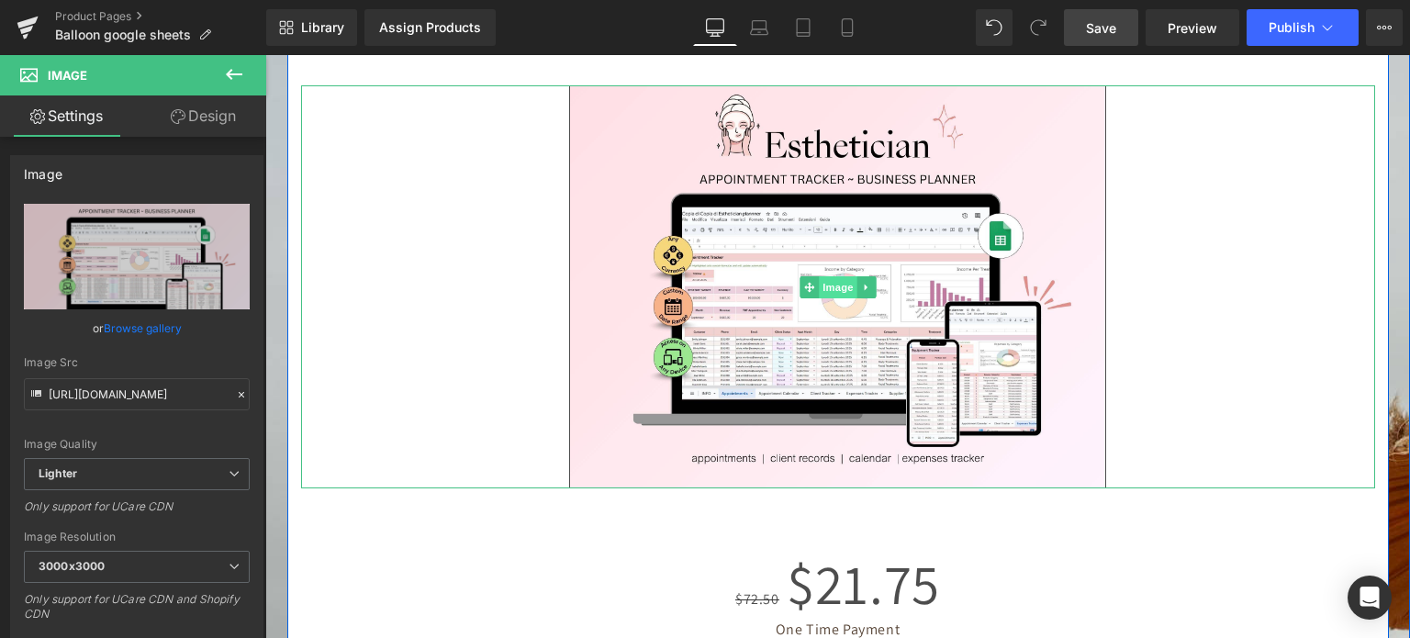
click at [843, 280] on span "Image" at bounding box center [838, 287] width 39 height 22
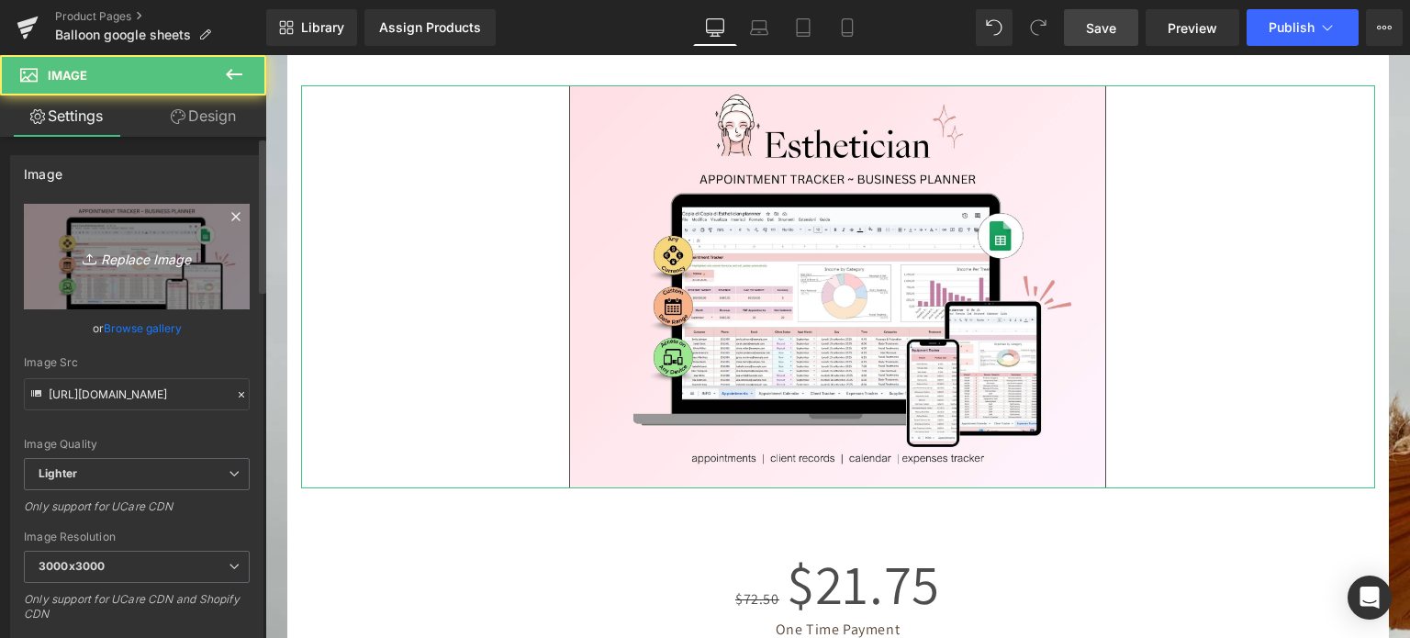
click at [136, 275] on link "Replace Image" at bounding box center [137, 257] width 226 height 106
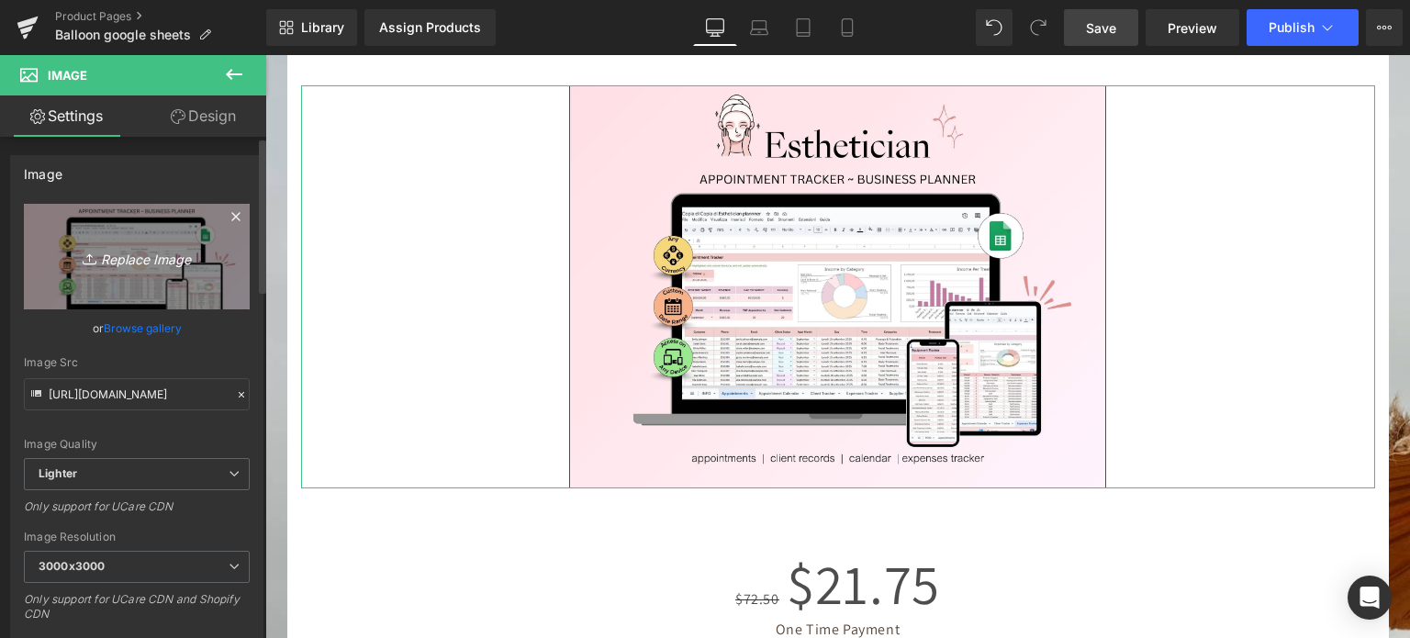
type input "C:\fakepath\Digital Appointment Planner 2023 (39).jpg"
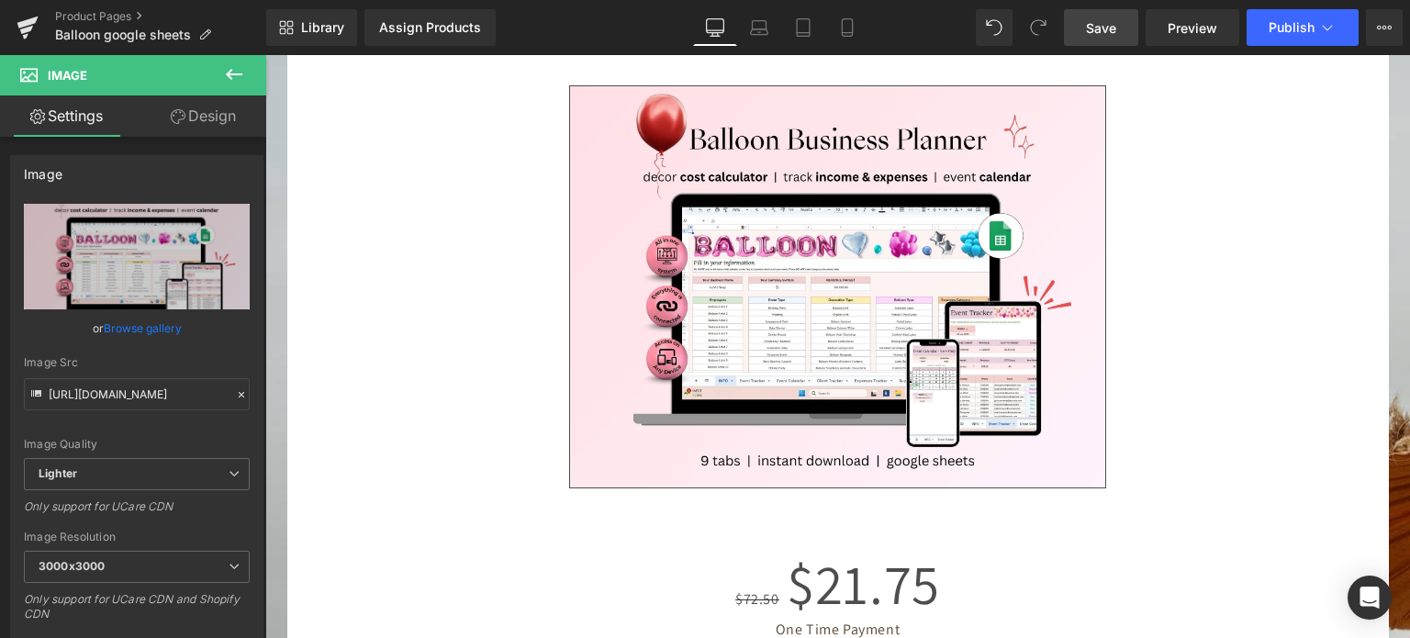
click at [1120, 22] on link "Save" at bounding box center [1101, 27] width 74 height 37
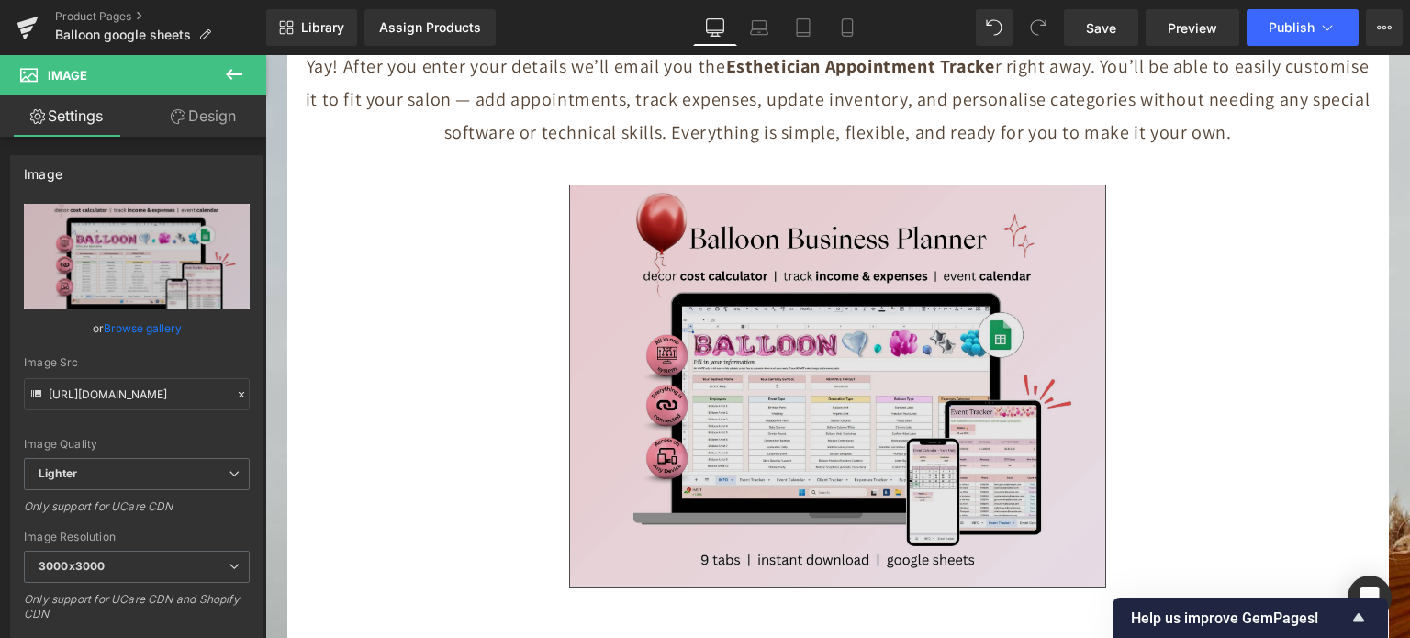
scroll to position [8333, 0]
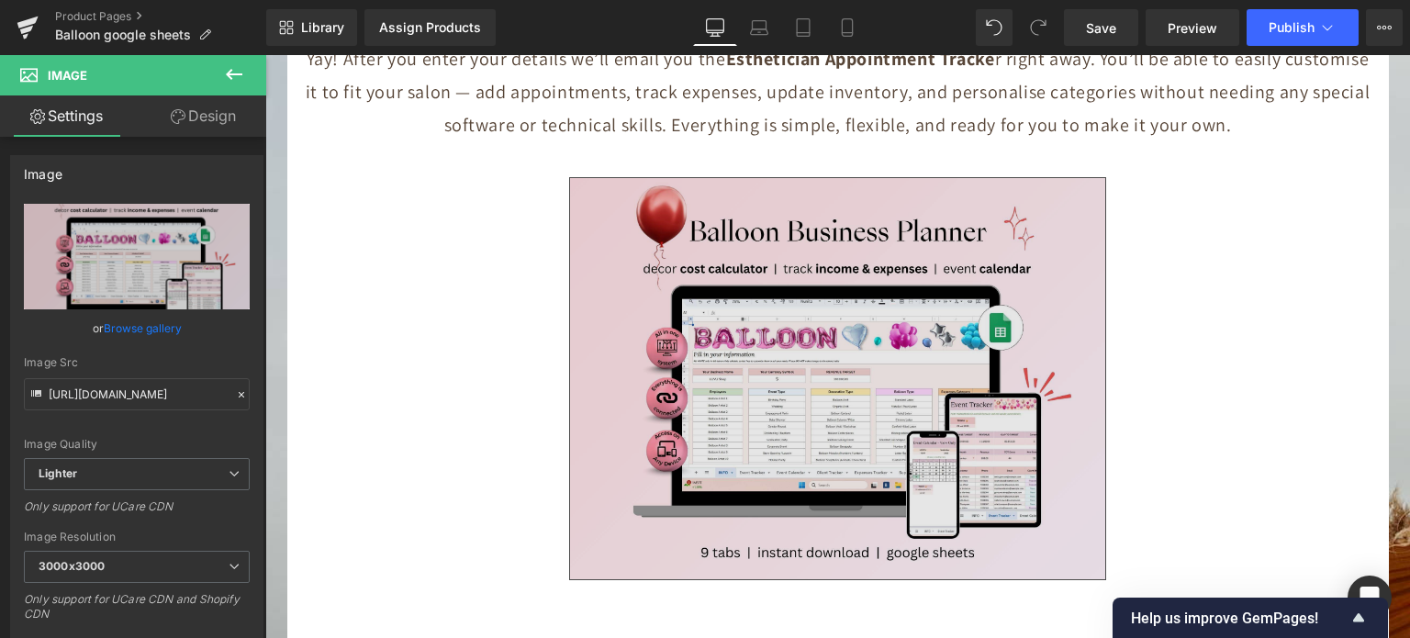
click at [776, 313] on img at bounding box center [837, 378] width 537 height 403
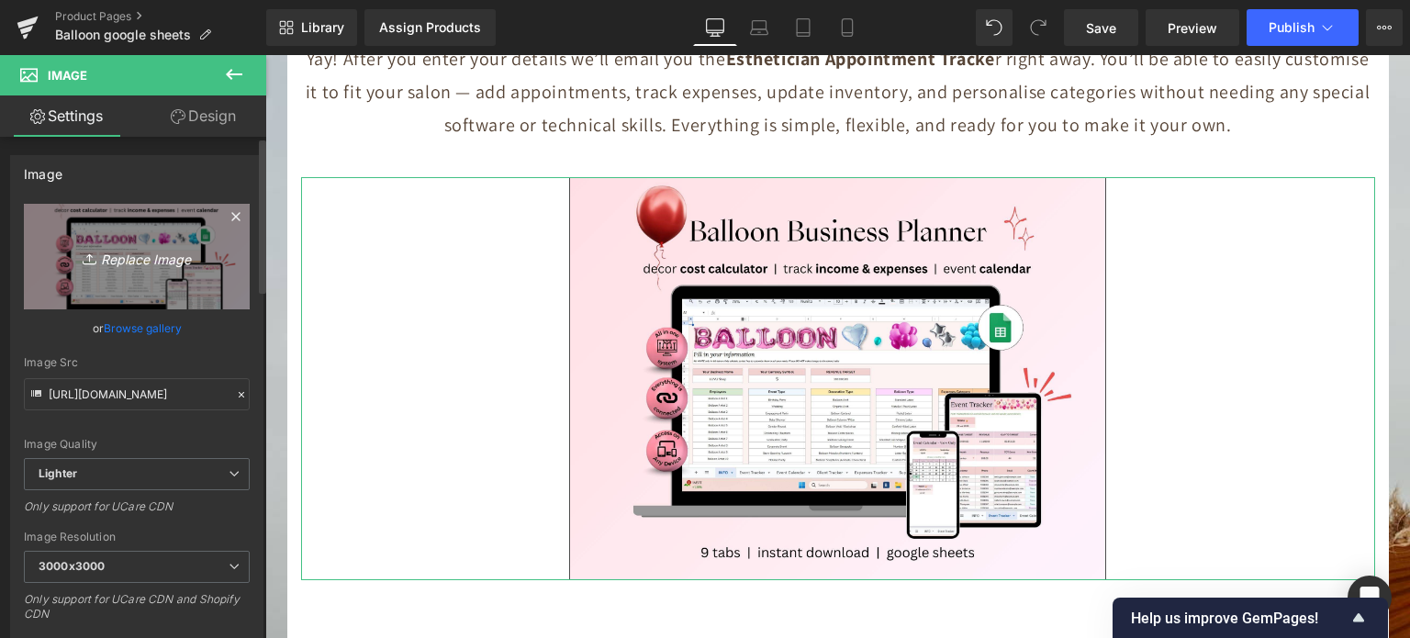
click at [158, 250] on icon "Replace Image" at bounding box center [136, 256] width 147 height 23
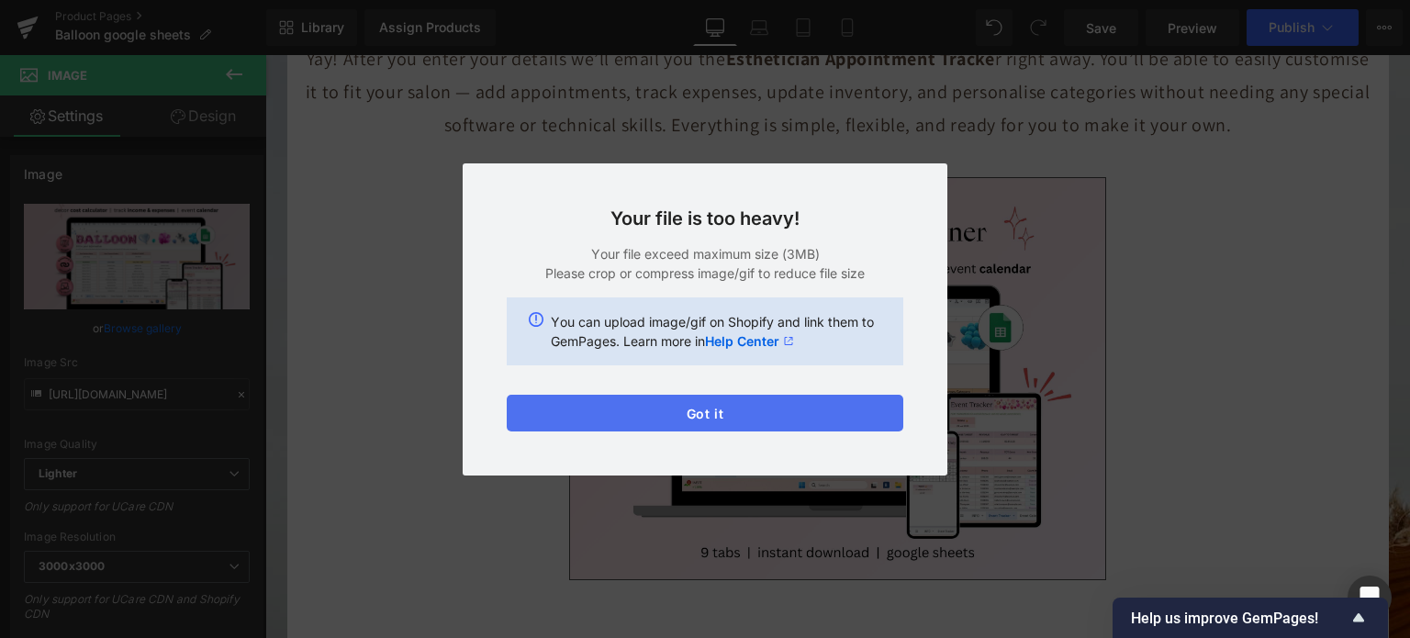
click at [757, 411] on button "Got it" at bounding box center [705, 413] width 397 height 37
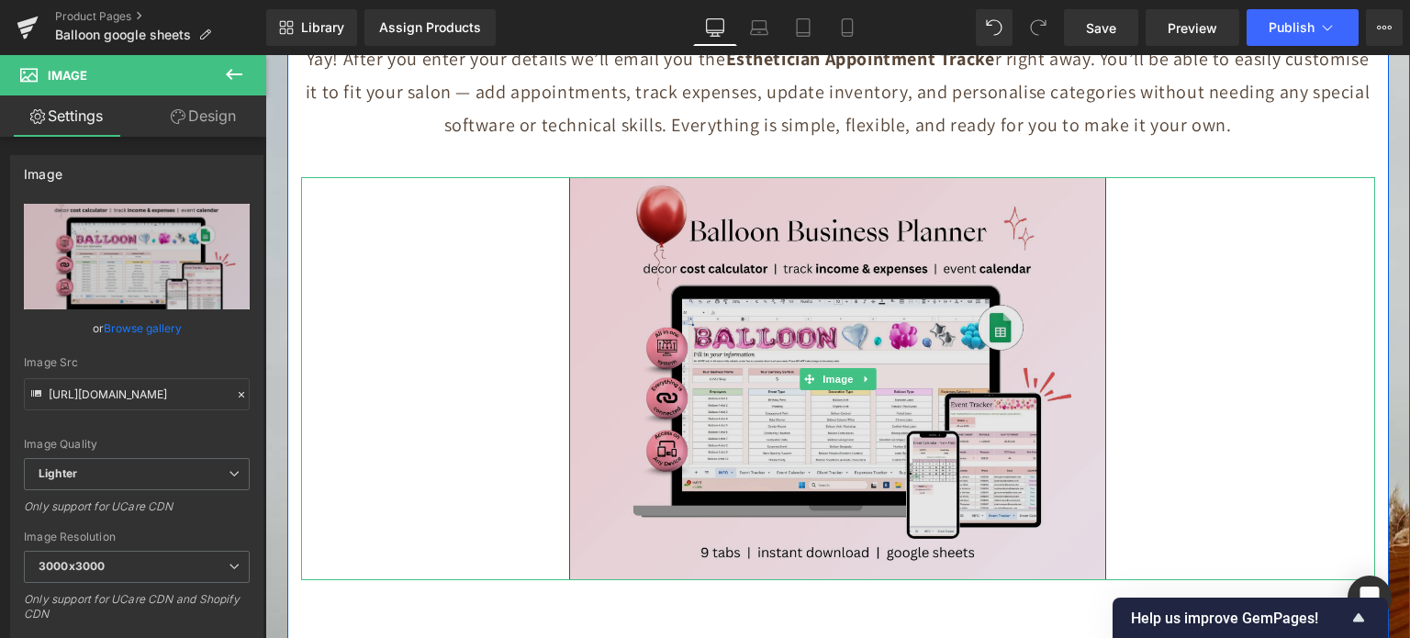
click at [787, 375] on img at bounding box center [837, 378] width 537 height 403
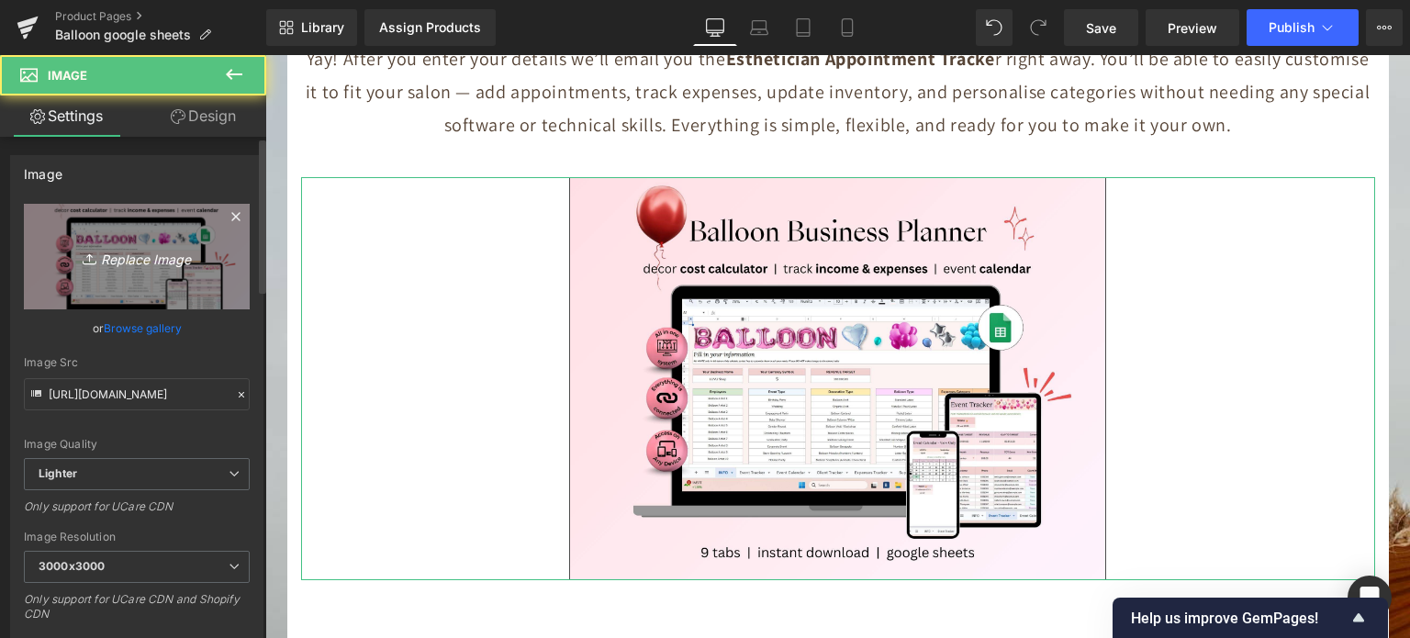
click at [120, 257] on icon "Replace Image" at bounding box center [136, 256] width 147 height 23
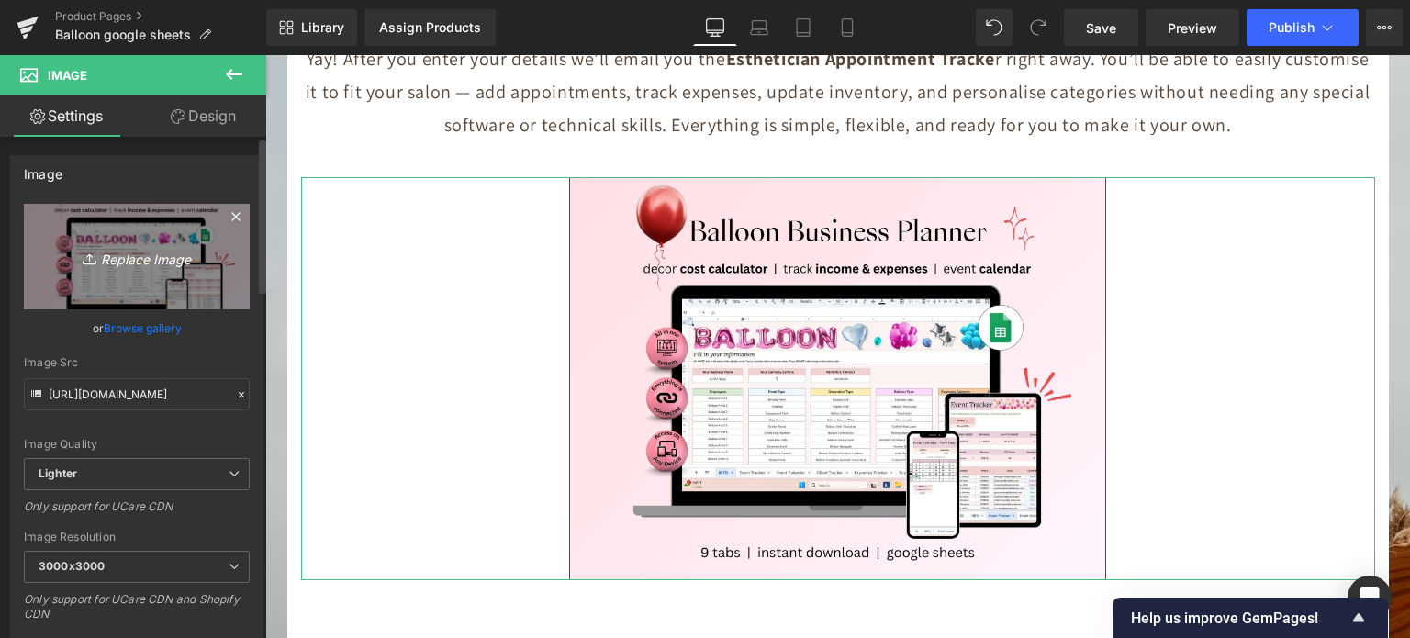
type input "C:\fakepath\Untitled design (64).png"
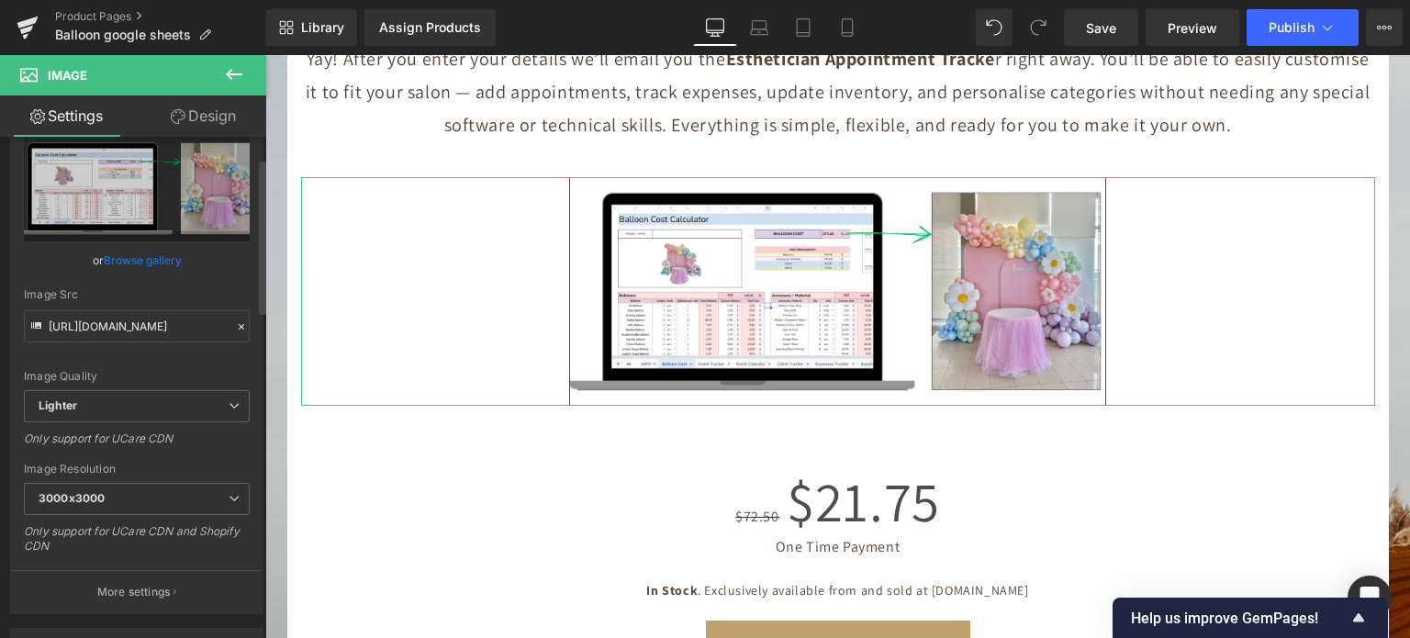
scroll to position [275, 0]
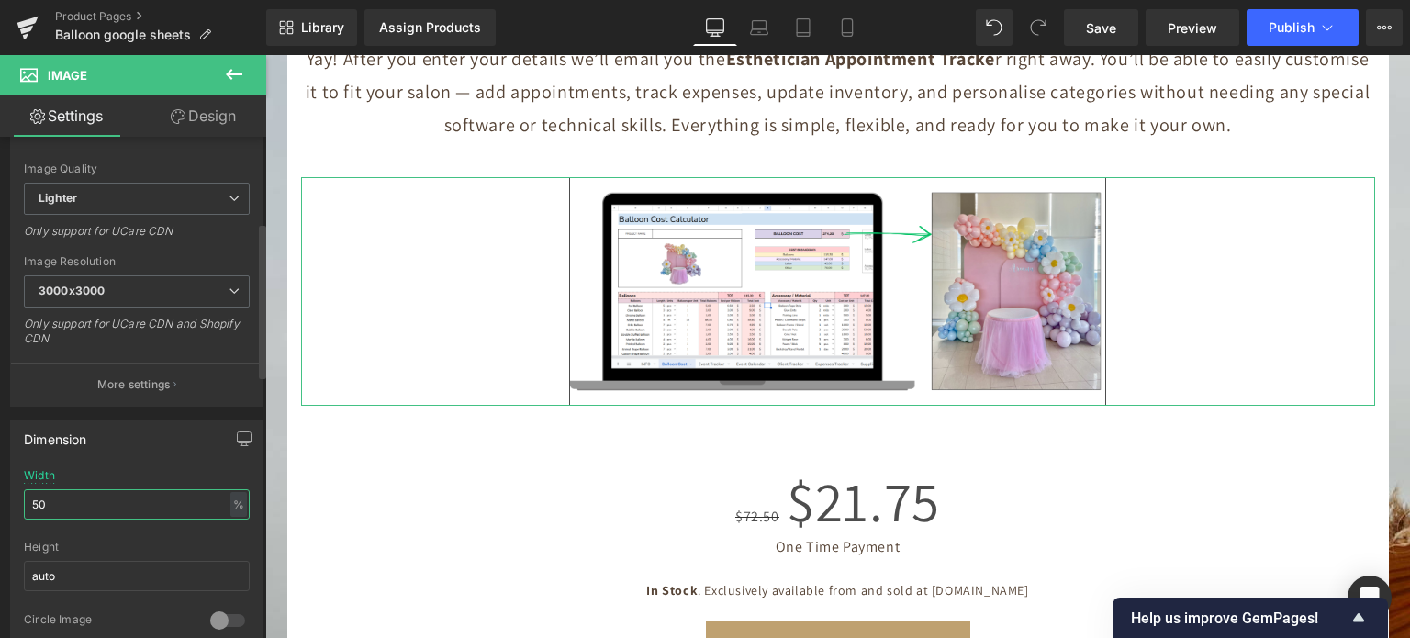
drag, startPoint x: 101, startPoint y: 507, endPoint x: 0, endPoint y: 494, distance: 101.8
click at [0, 494] on div "Dimension 50% Width 50 % % px auto Height auto 0 Circle Image" at bounding box center [137, 530] width 275 height 247
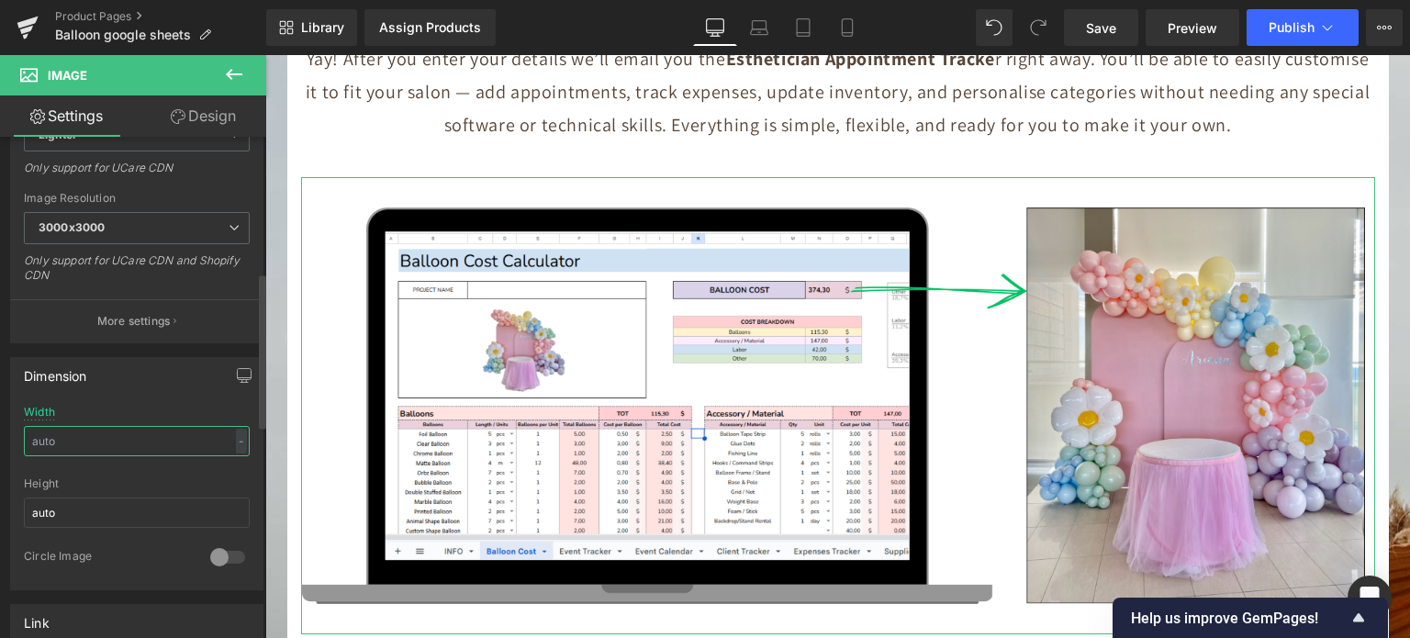
scroll to position [459, 0]
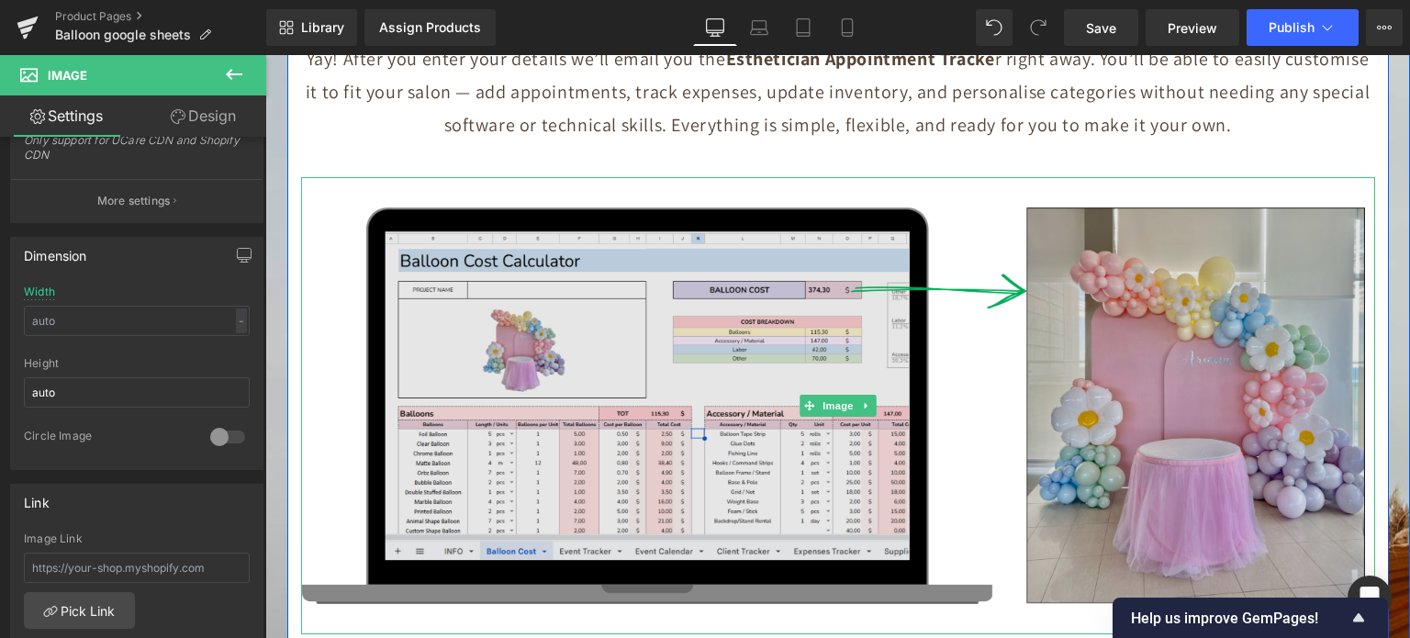
click at [673, 310] on img at bounding box center [838, 405] width 1074 height 457
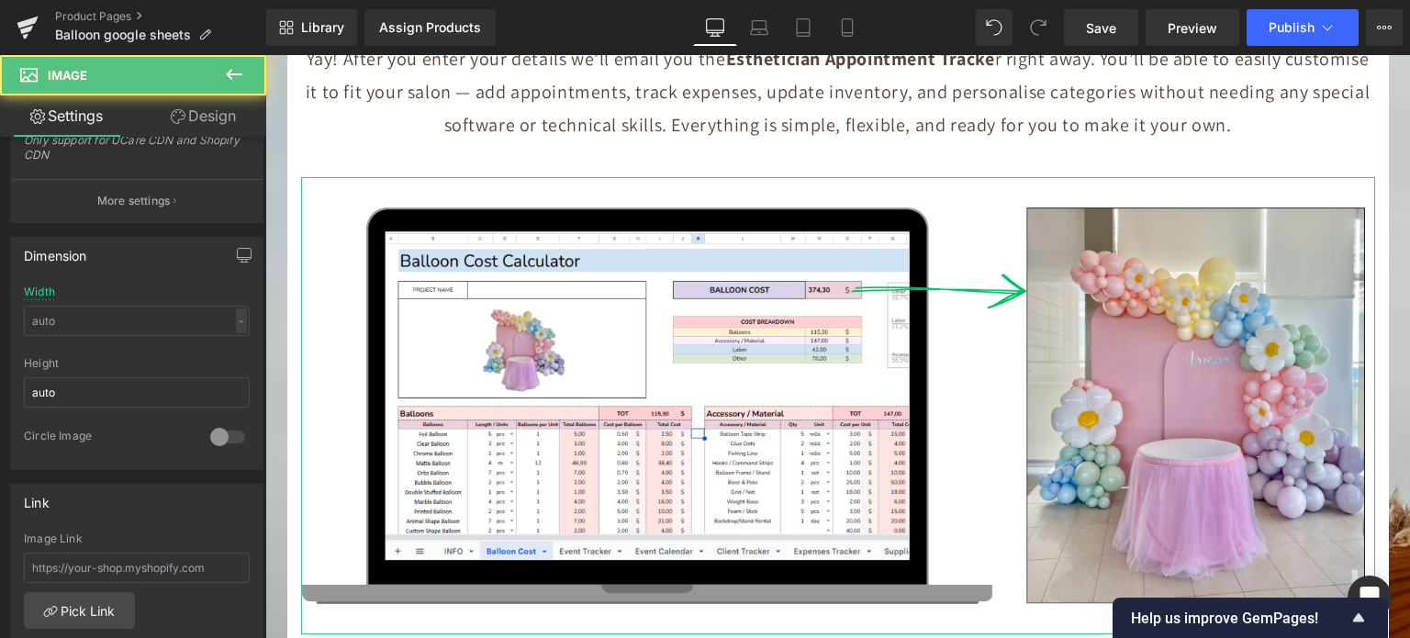
click at [198, 115] on link "Design" at bounding box center [203, 115] width 133 height 41
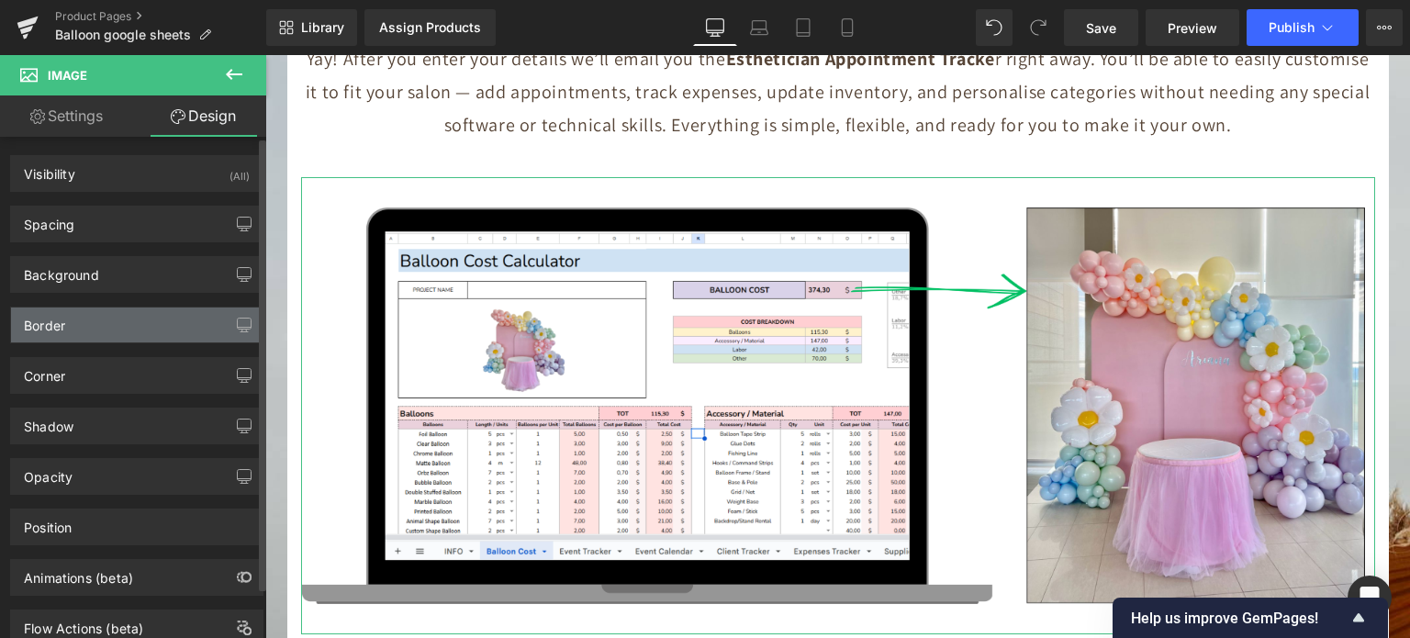
click at [70, 321] on div "Border" at bounding box center [137, 325] width 252 height 35
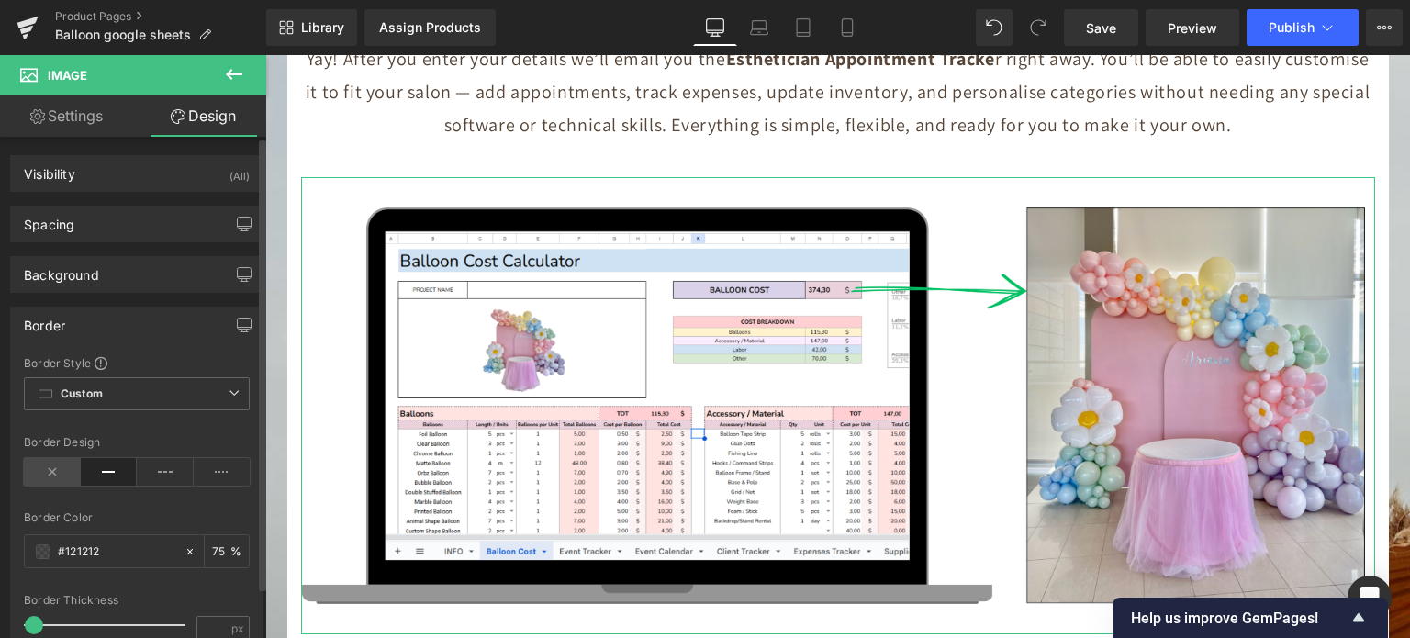
click at [62, 464] on icon at bounding box center [52, 472] width 57 height 28
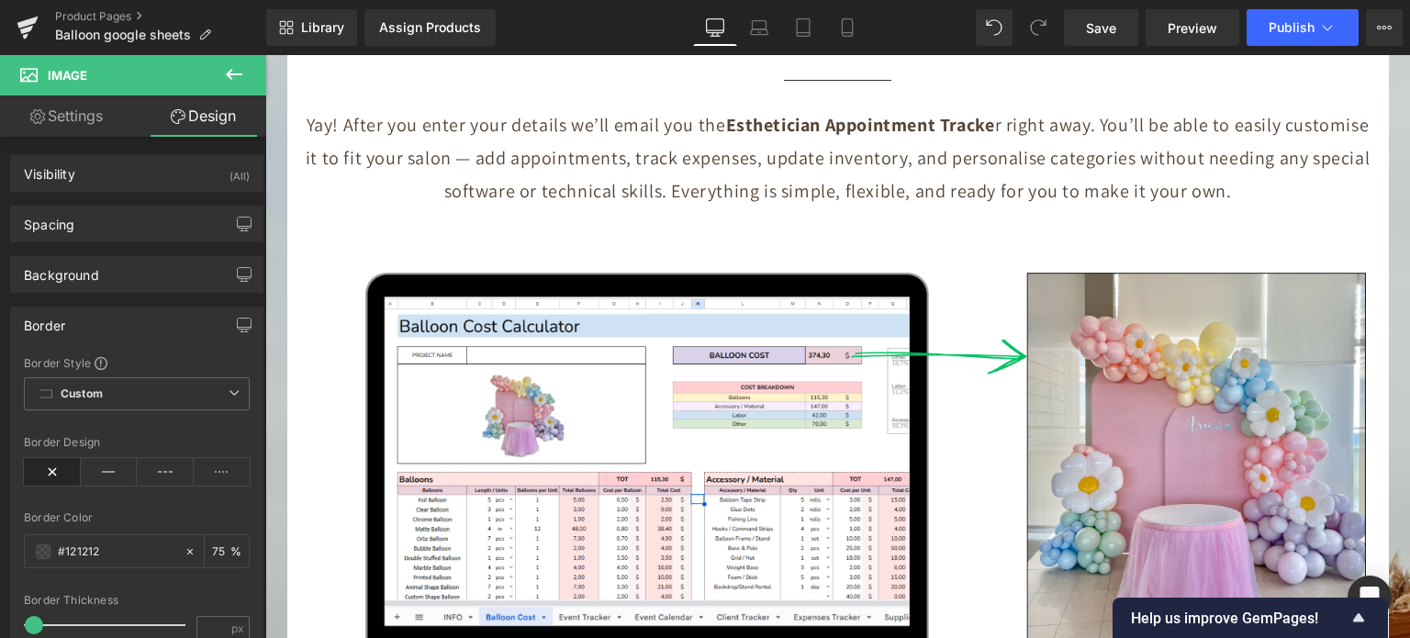
scroll to position [8239, 0]
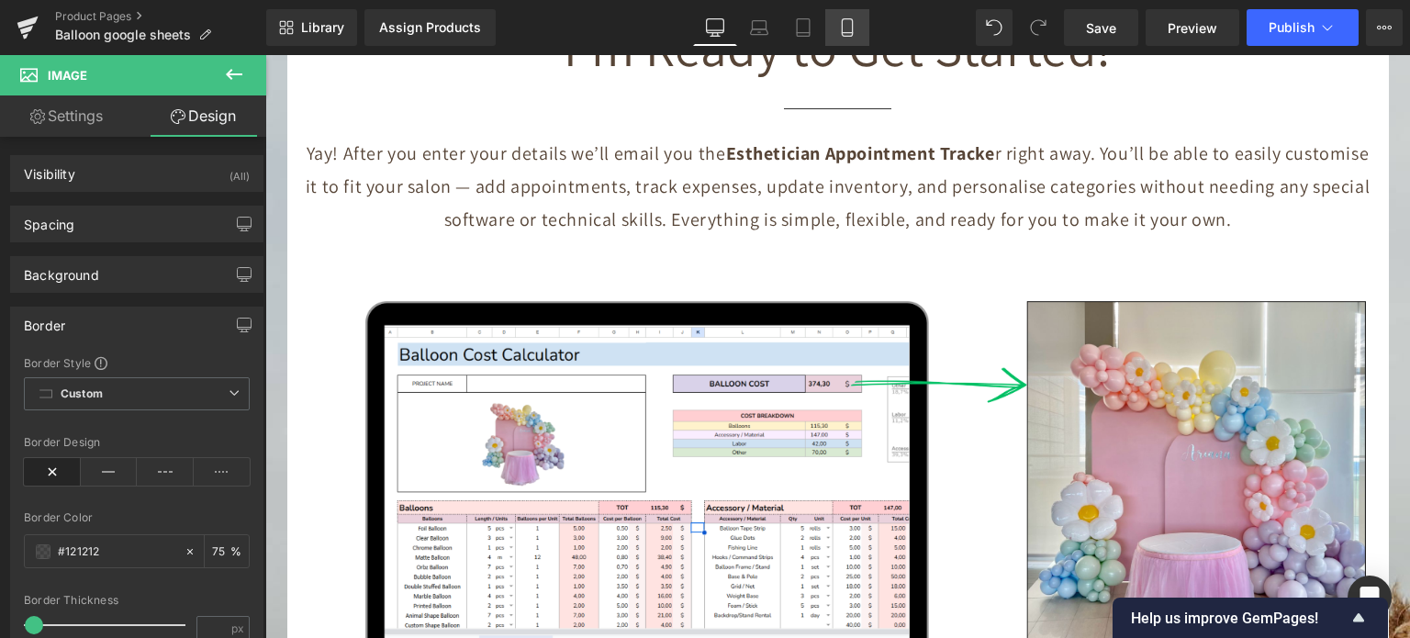
click at [850, 28] on icon at bounding box center [847, 27] width 18 height 18
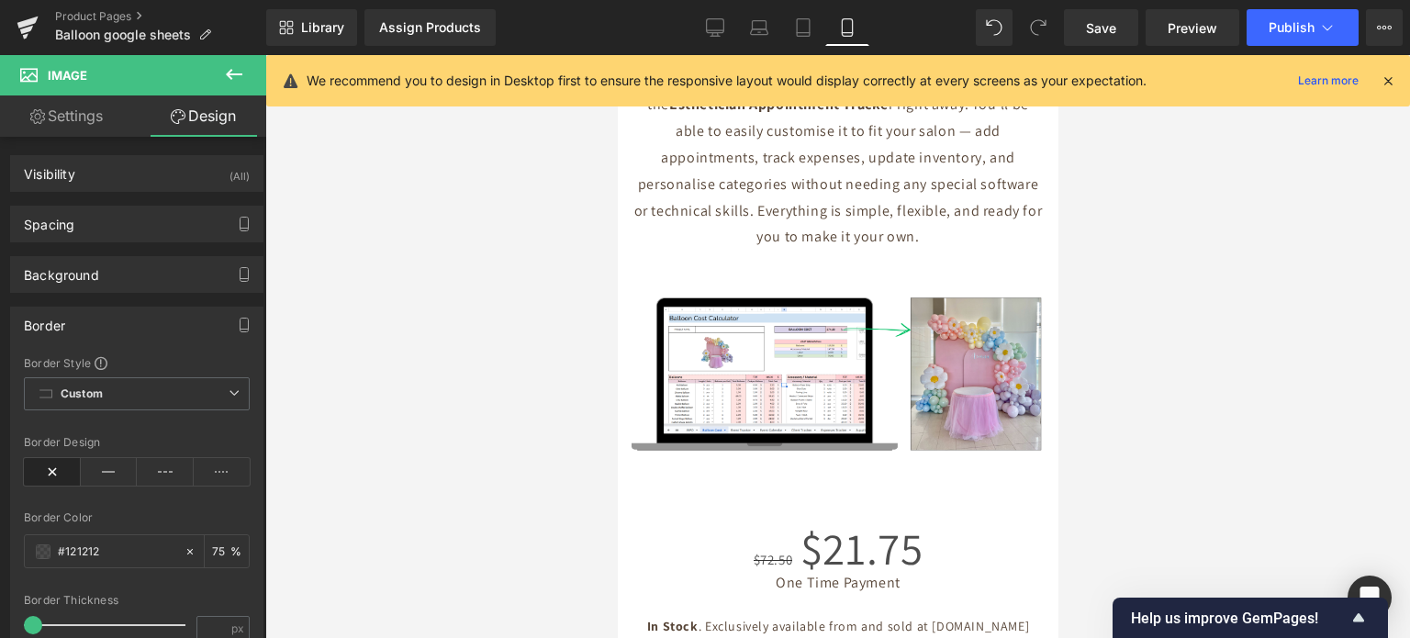
scroll to position [11733, 0]
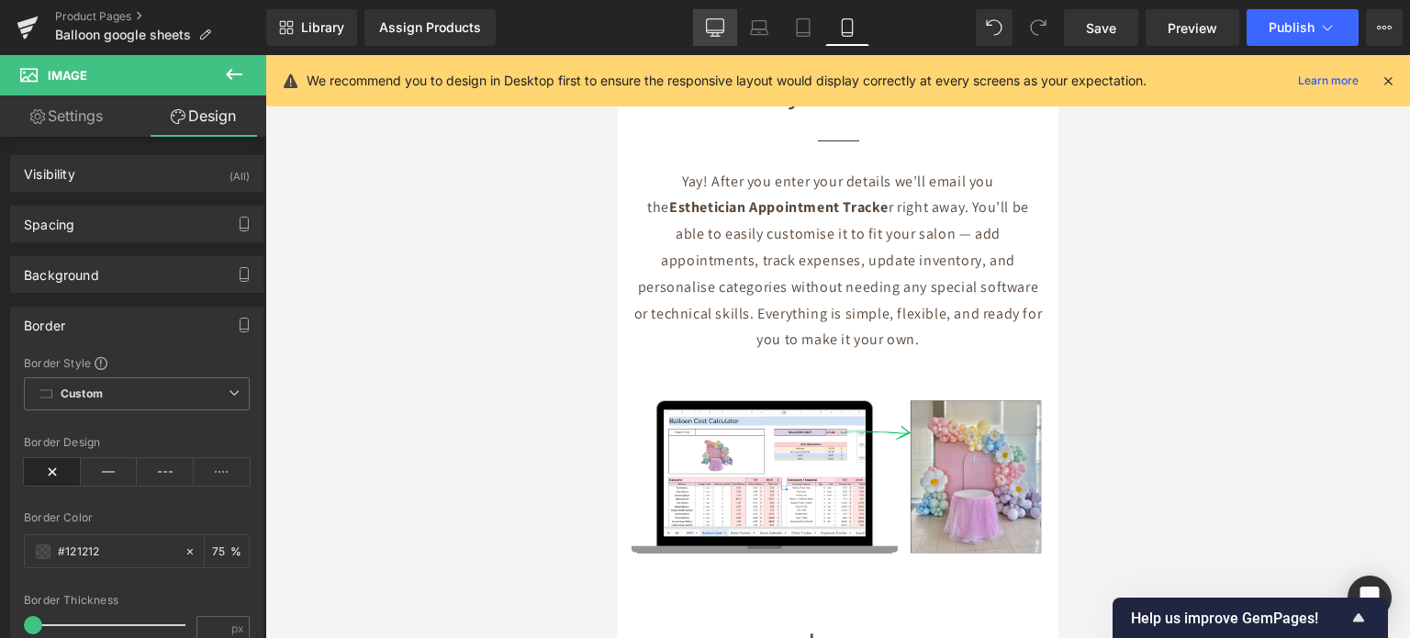
click at [702, 14] on link "Desktop" at bounding box center [715, 27] width 44 height 37
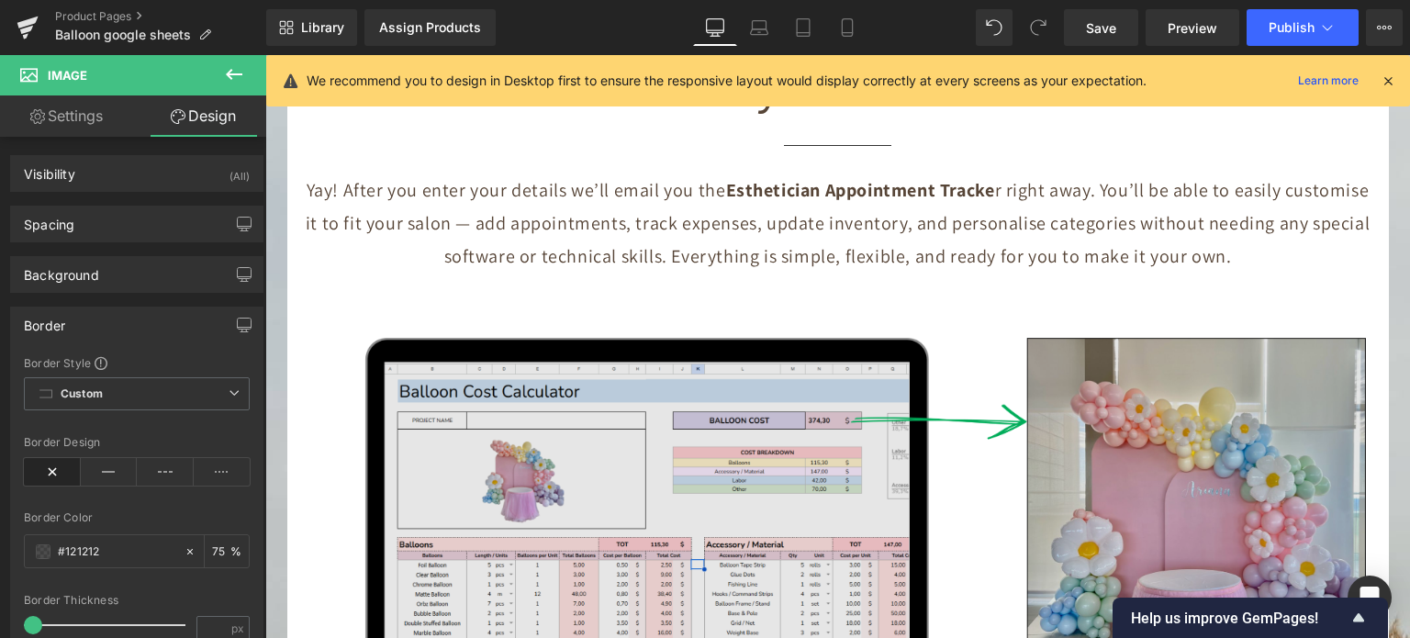
scroll to position [8267, 0]
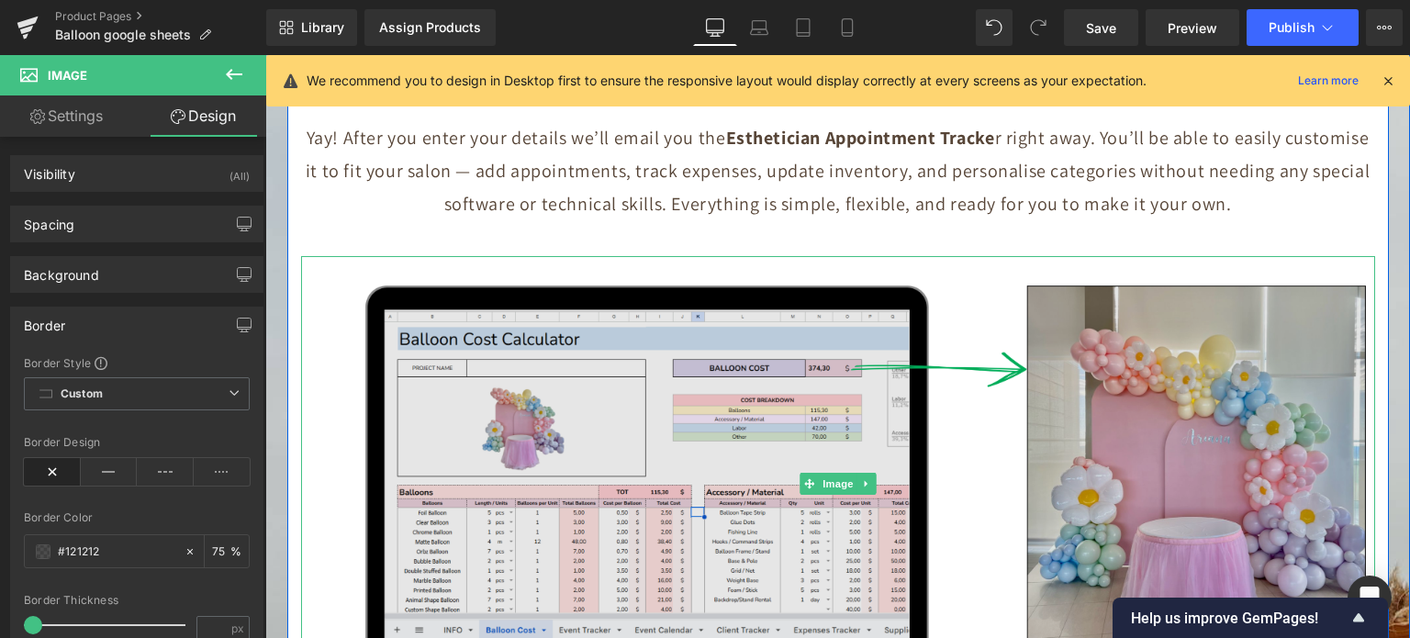
click at [786, 355] on img at bounding box center [838, 483] width 1074 height 455
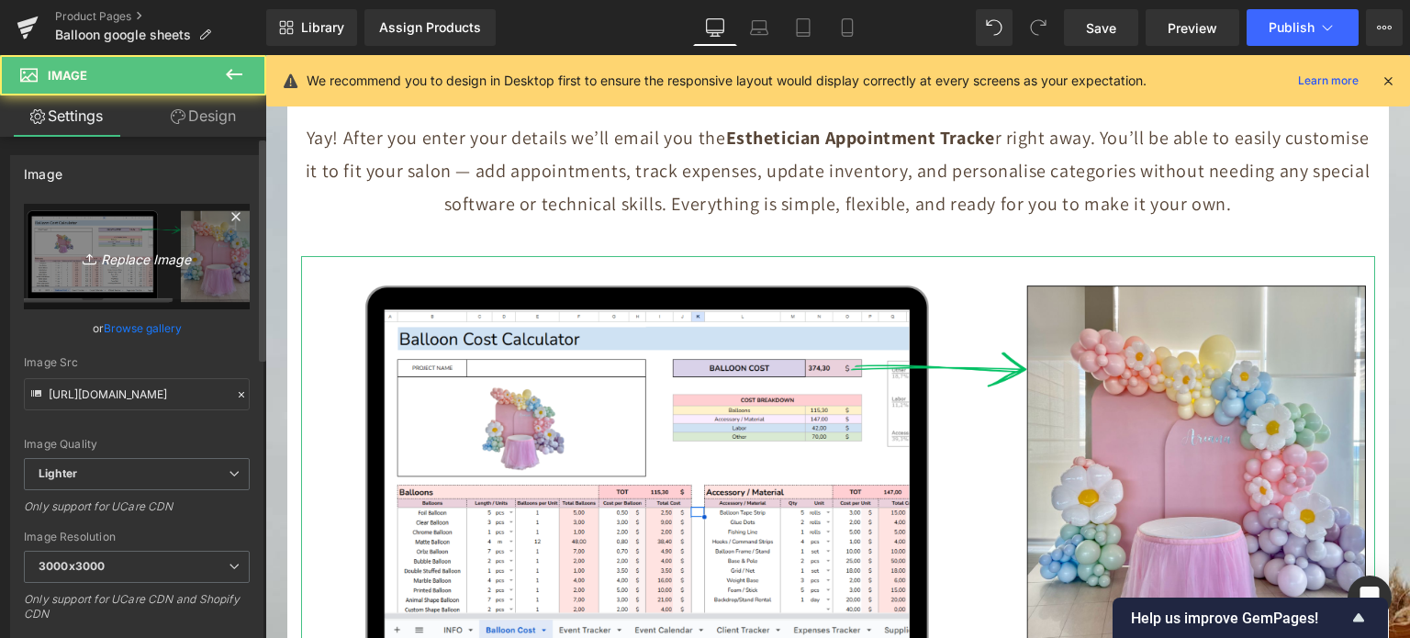
click at [140, 274] on link "Replace Image" at bounding box center [137, 257] width 226 height 106
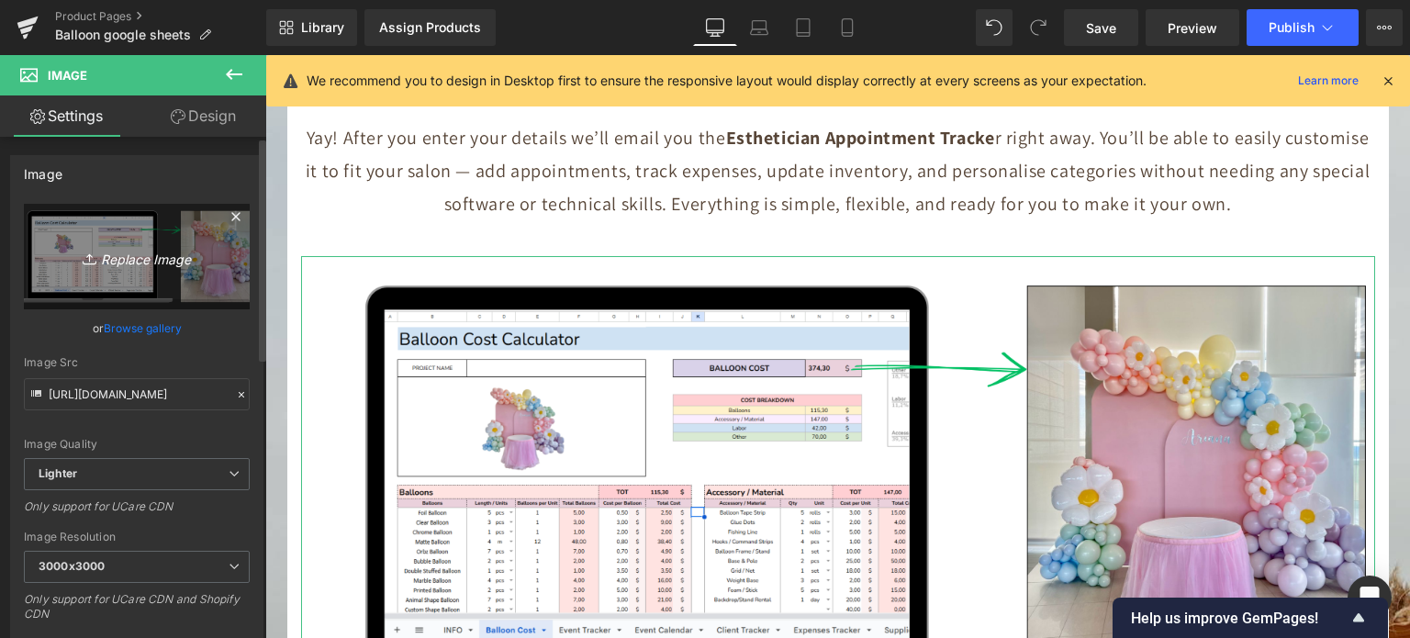
type input "C:\fakepath\Untitled design (12).jpg"
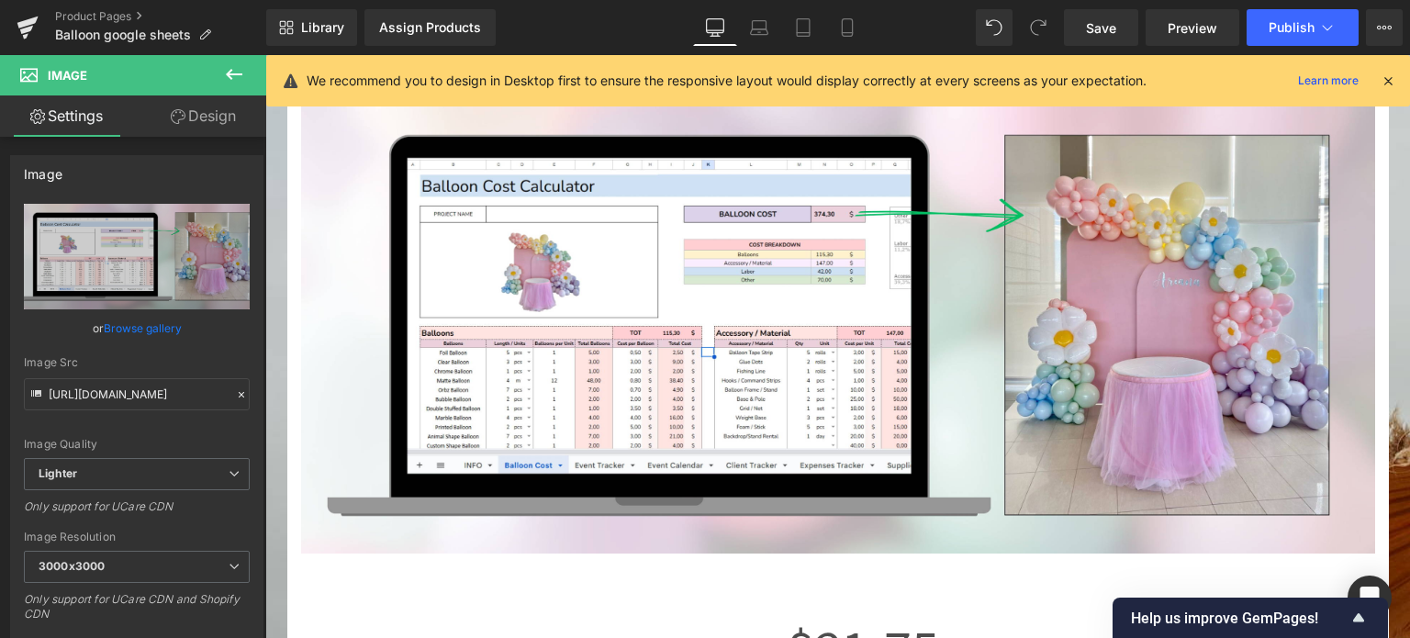
scroll to position [8398, 0]
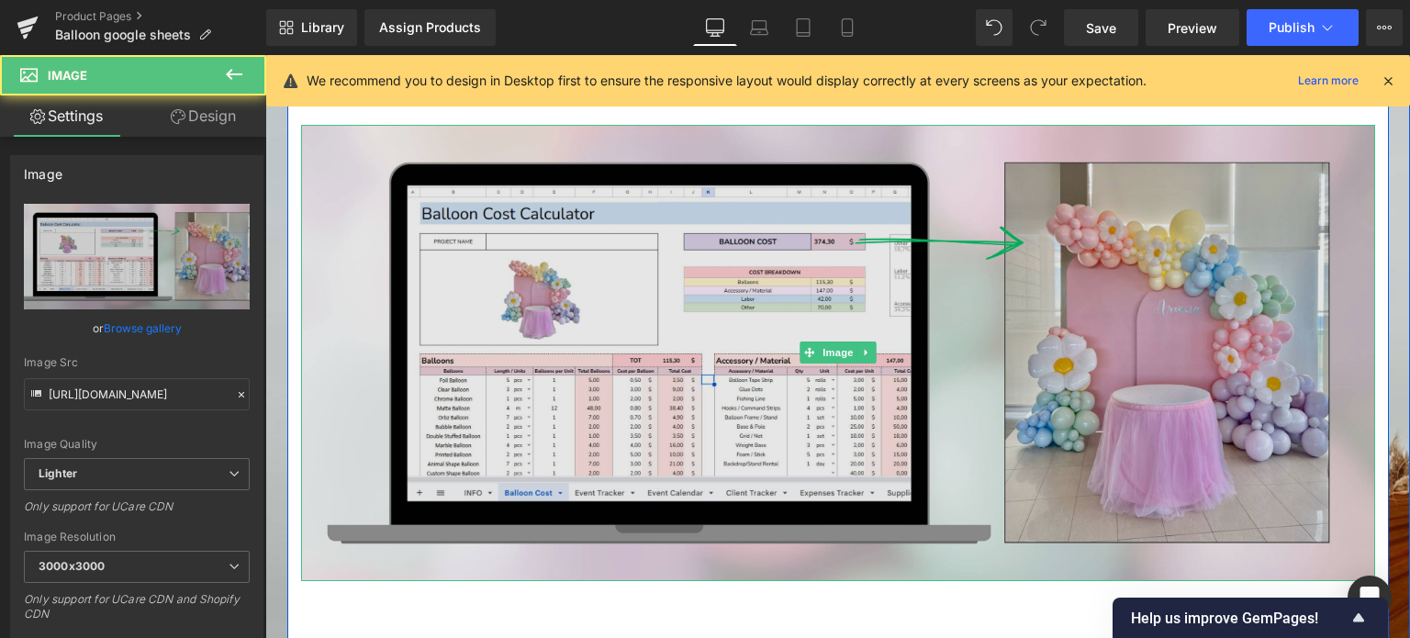
click at [715, 363] on img at bounding box center [838, 352] width 1074 height 455
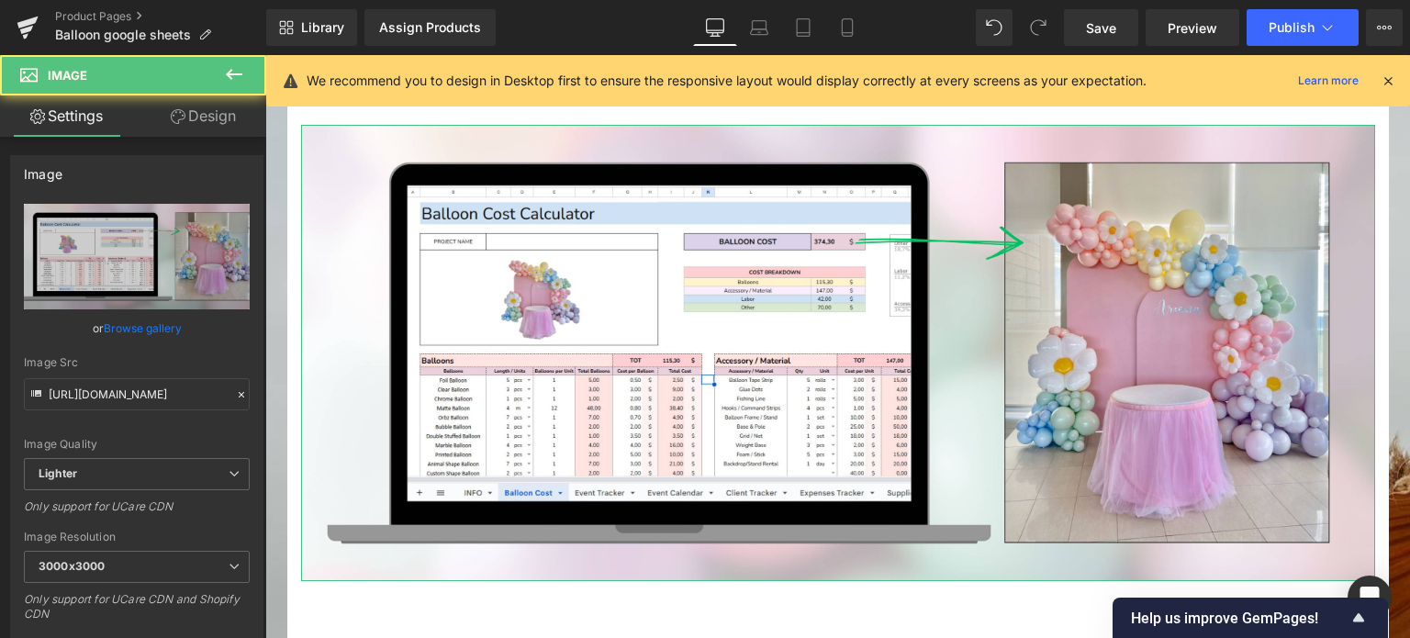
drag, startPoint x: 209, startPoint y: 113, endPoint x: 88, endPoint y: 325, distance: 244.3
click at [209, 113] on link "Design" at bounding box center [203, 115] width 133 height 41
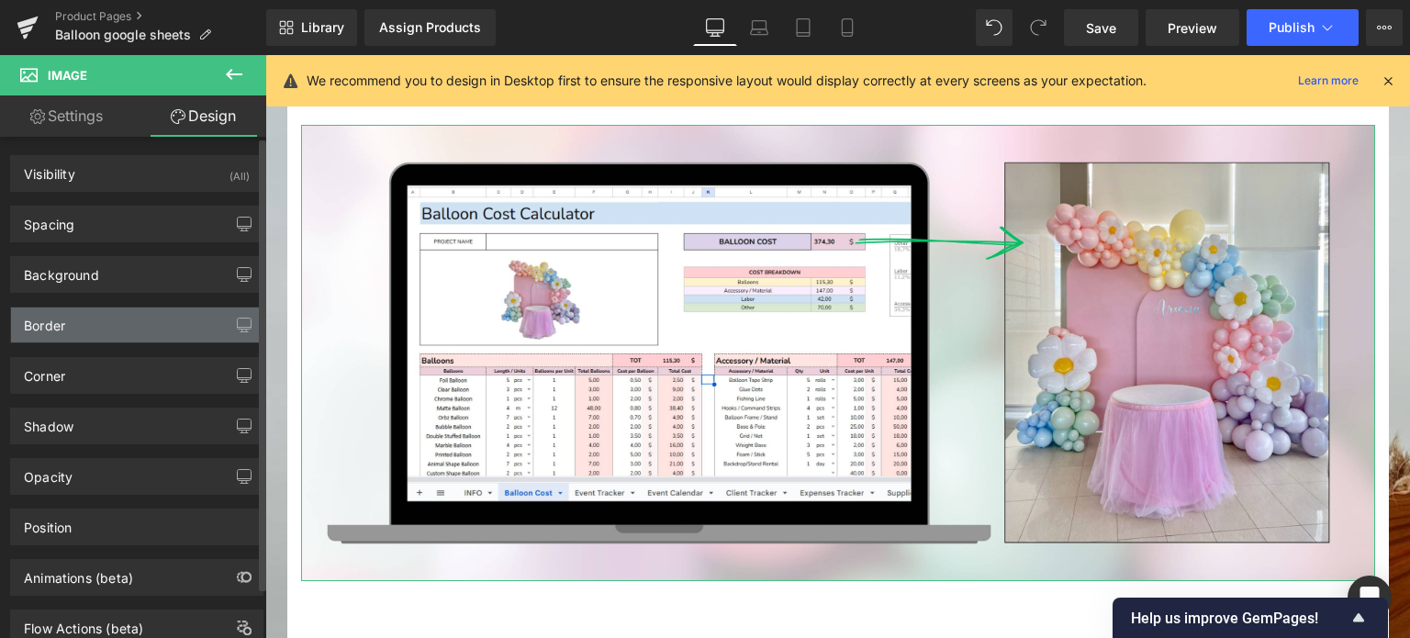
click at [88, 325] on div "Border" at bounding box center [137, 325] width 252 height 35
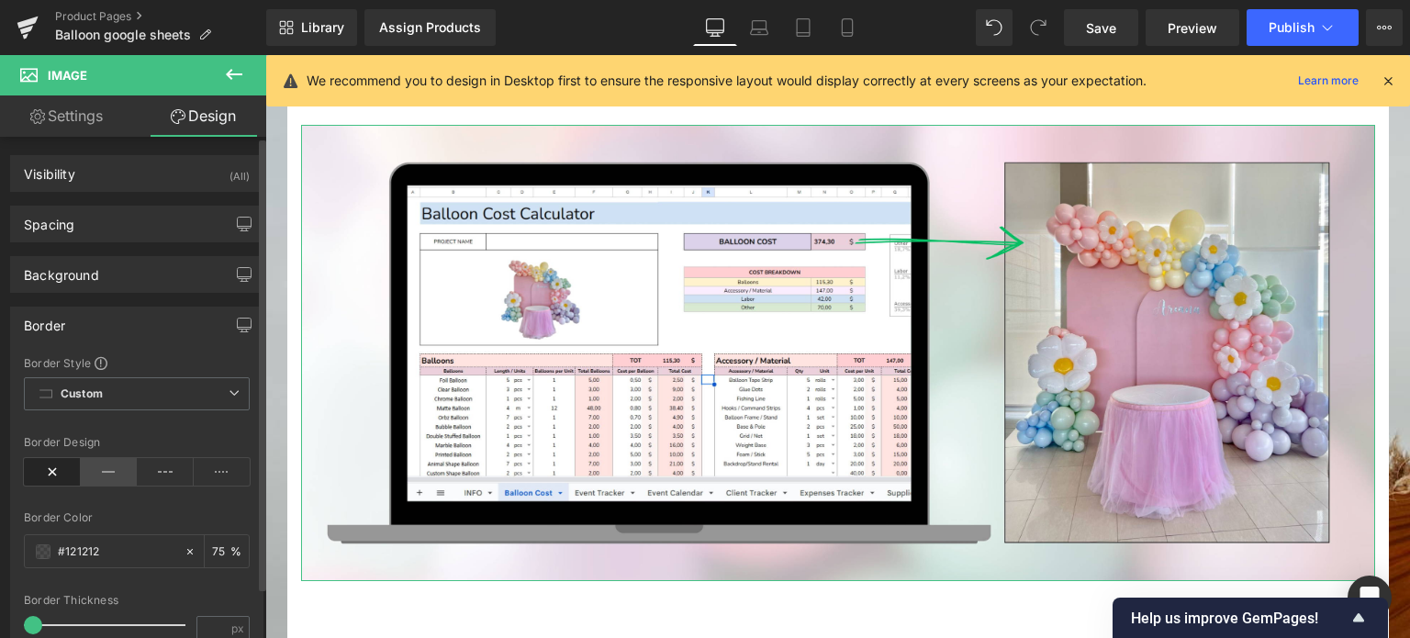
click at [115, 468] on icon at bounding box center [109, 472] width 57 height 28
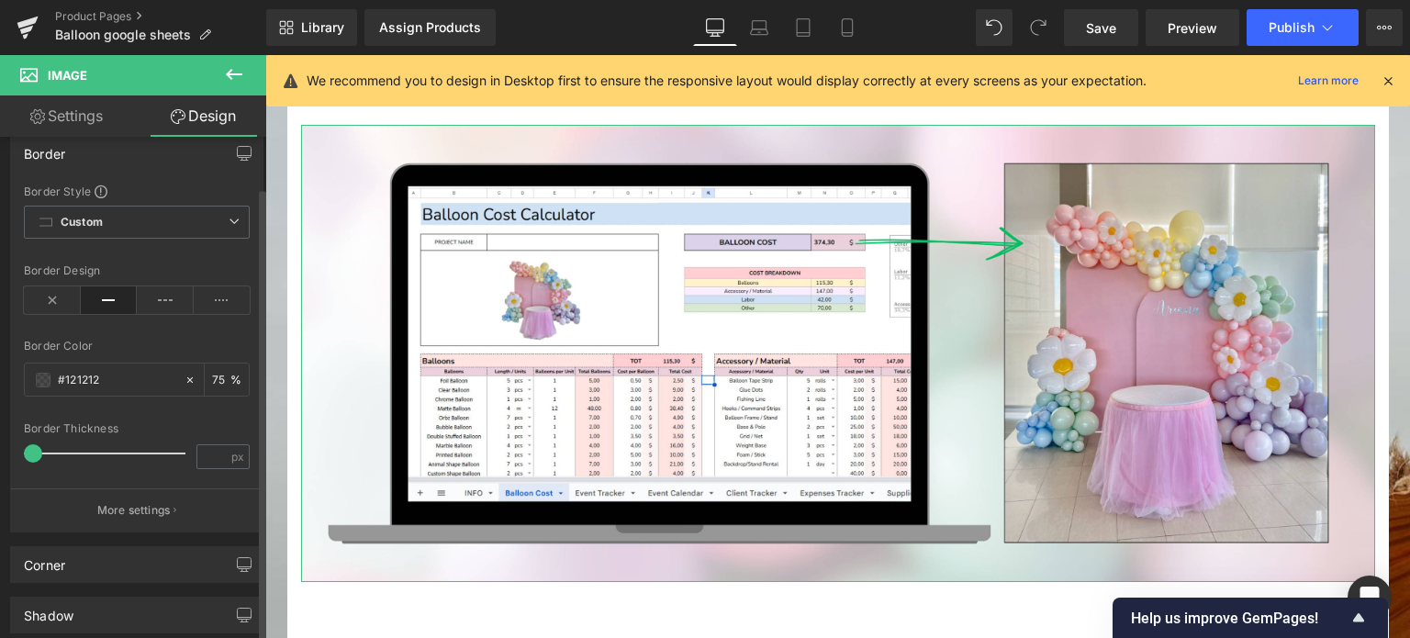
scroll to position [184, 0]
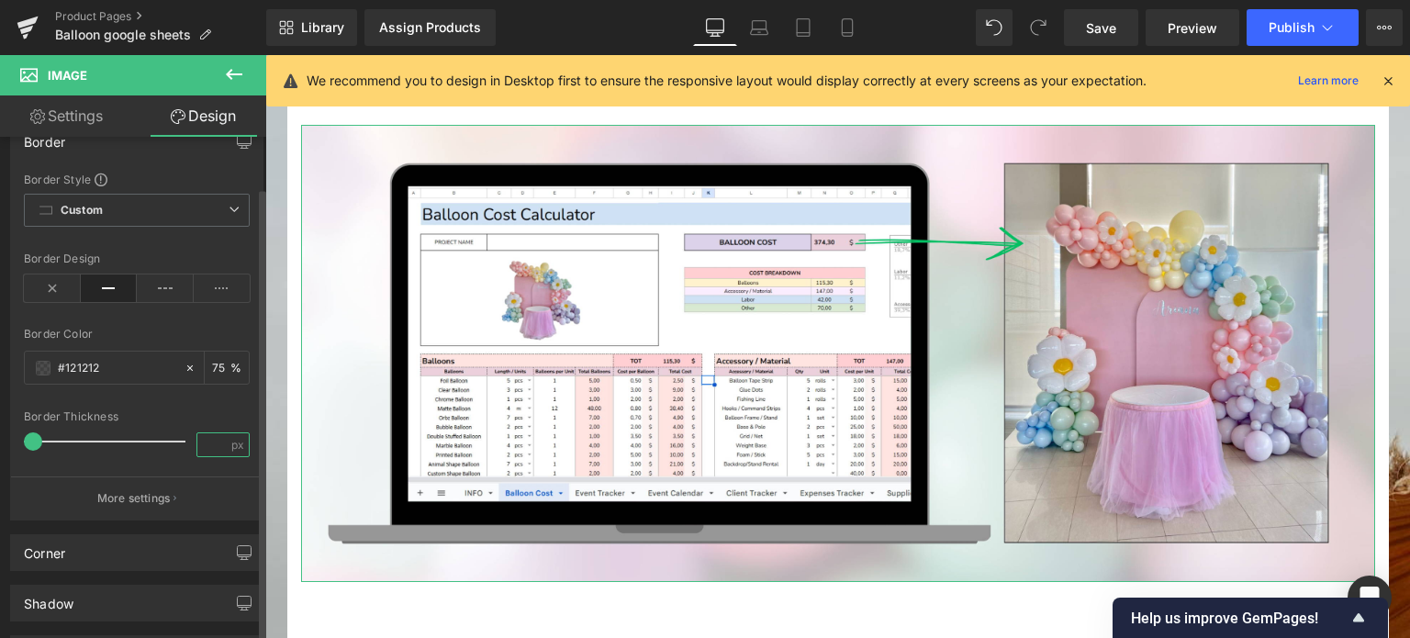
click at [214, 439] on input "number" at bounding box center [213, 444] width 32 height 23
type input "1"
click at [219, 410] on div "Border Thickness" at bounding box center [137, 416] width 226 height 13
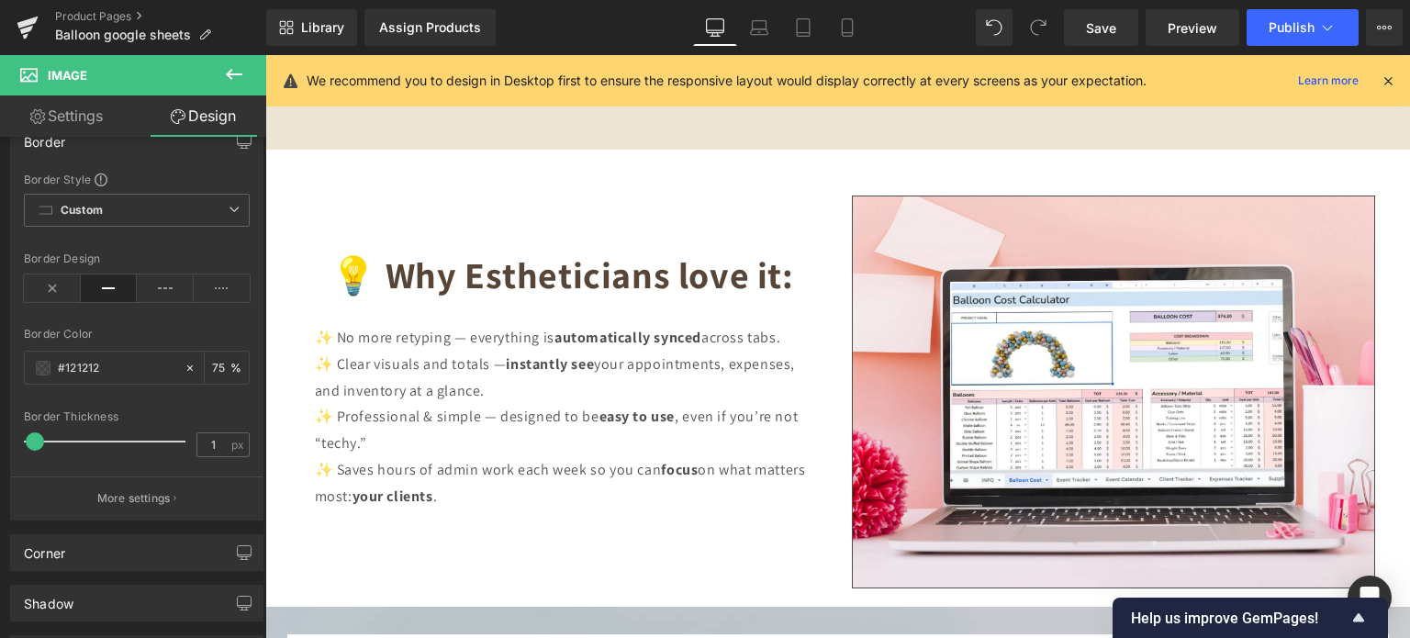
scroll to position [7574, 0]
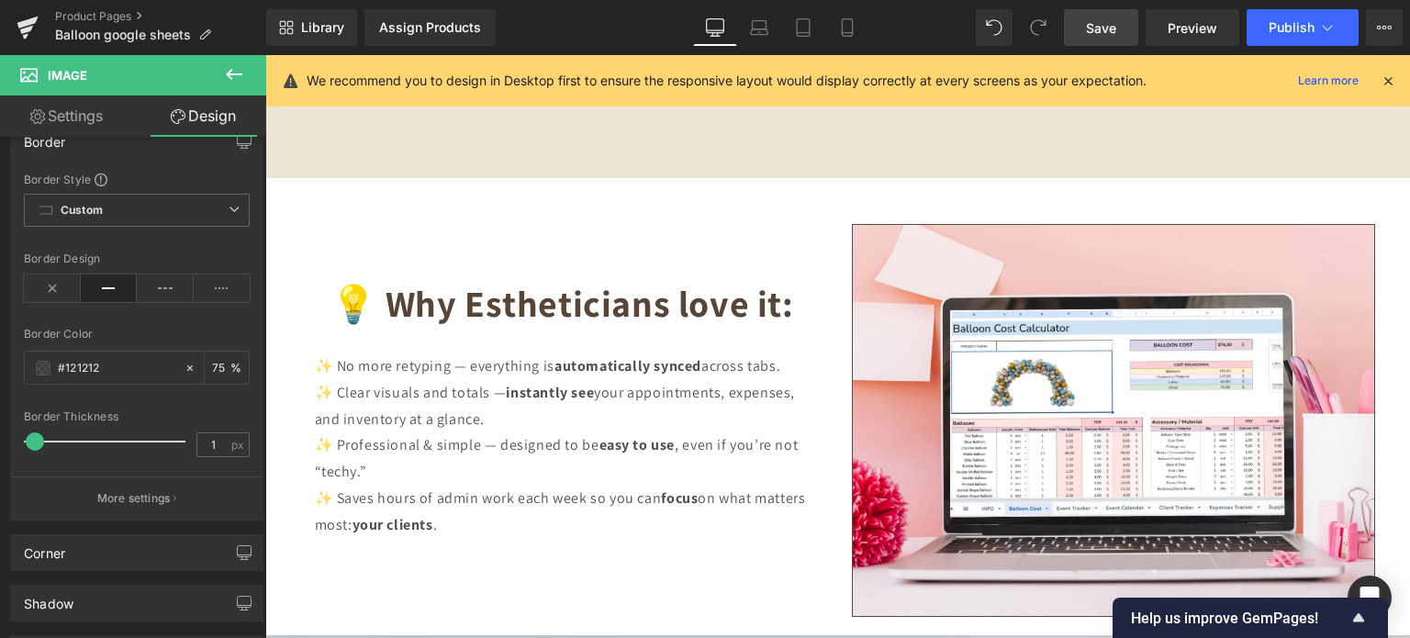
drag, startPoint x: 1114, startPoint y: 25, endPoint x: 610, endPoint y: 307, distance: 577.5
click at [1114, 25] on span "Save" at bounding box center [1101, 27] width 30 height 19
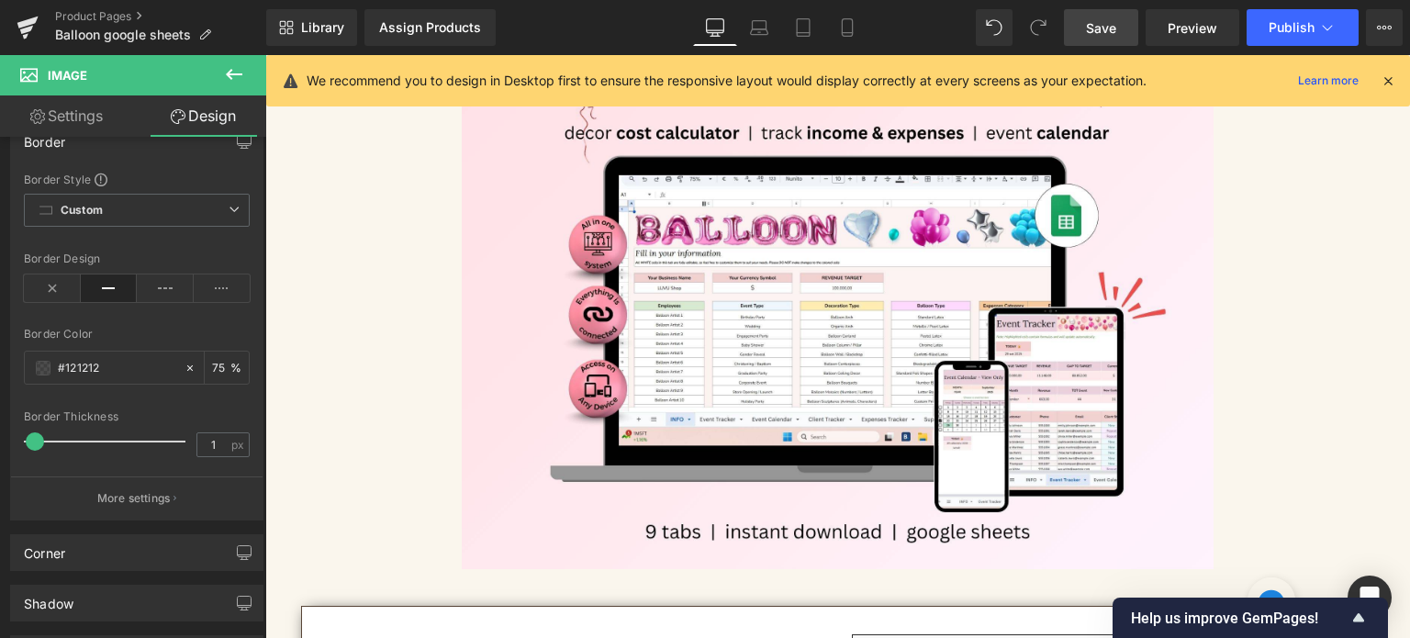
scroll to position [137, 0]
